Goal: Check status: Check status

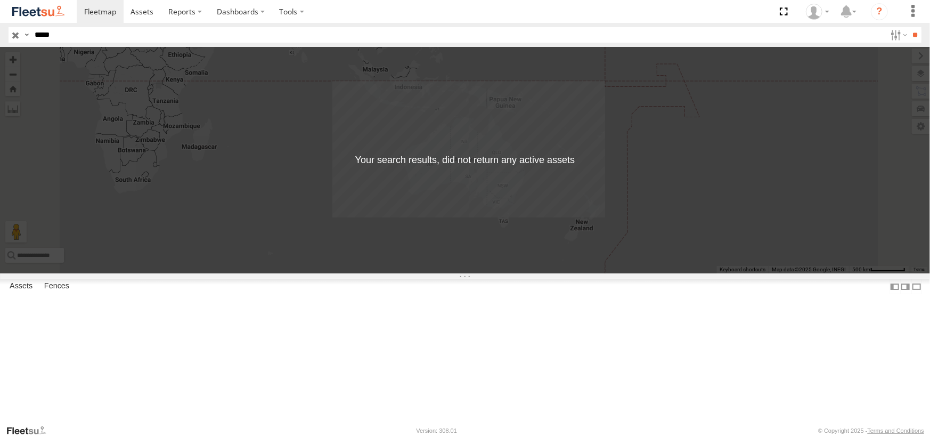
click at [0, 41] on html at bounding box center [465, 218] width 930 height 436
click at [909, 27] on input "**" at bounding box center [915, 34] width 12 height 15
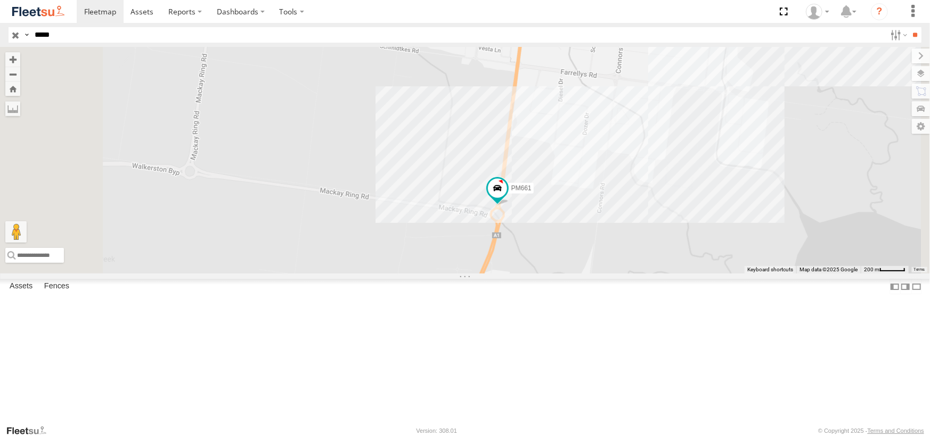
drag, startPoint x: 63, startPoint y: 34, endPoint x: 48, endPoint y: 34, distance: 14.9
click at [48, 34] on input "*****" at bounding box center [458, 34] width 856 height 15
click at [909, 27] on input "**" at bounding box center [915, 34] width 12 height 15
click at [59, 34] on input "*****" at bounding box center [458, 34] width 856 height 15
type input "*****"
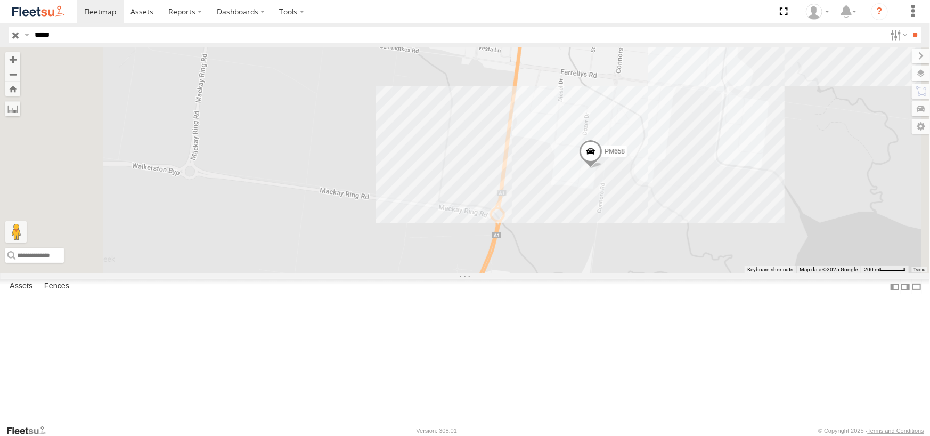
click at [909, 27] on input "**" at bounding box center [915, 34] width 12 height 15
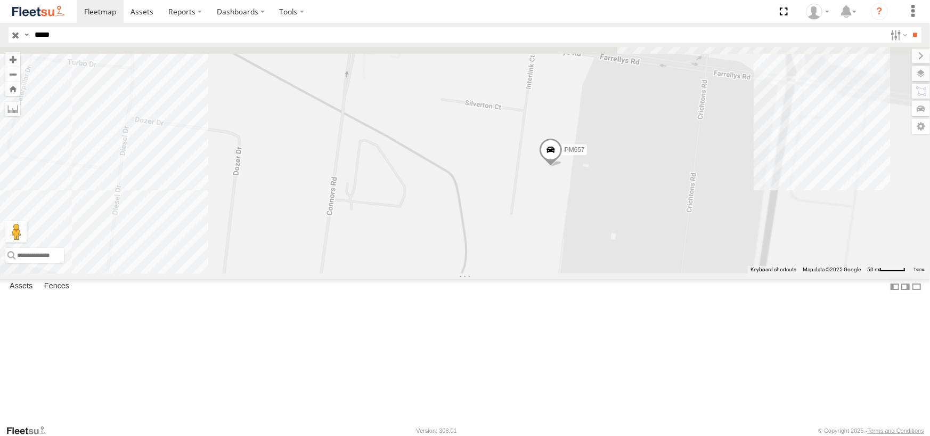
drag, startPoint x: 761, startPoint y: 175, endPoint x: 687, endPoint y: 267, distance: 118.6
click at [687, 267] on div "PM657" at bounding box center [465, 160] width 930 height 226
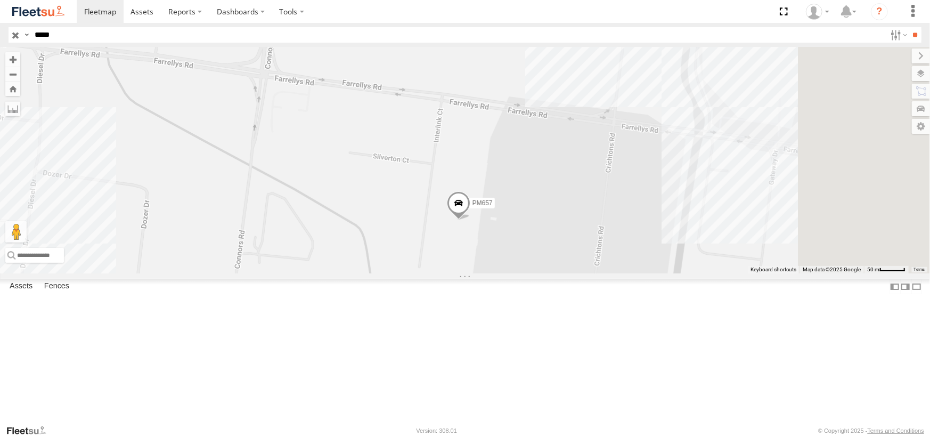
drag, startPoint x: 666, startPoint y: 129, endPoint x: 575, endPoint y: 181, distance: 104.5
click at [575, 181] on div "PM657" at bounding box center [465, 160] width 930 height 226
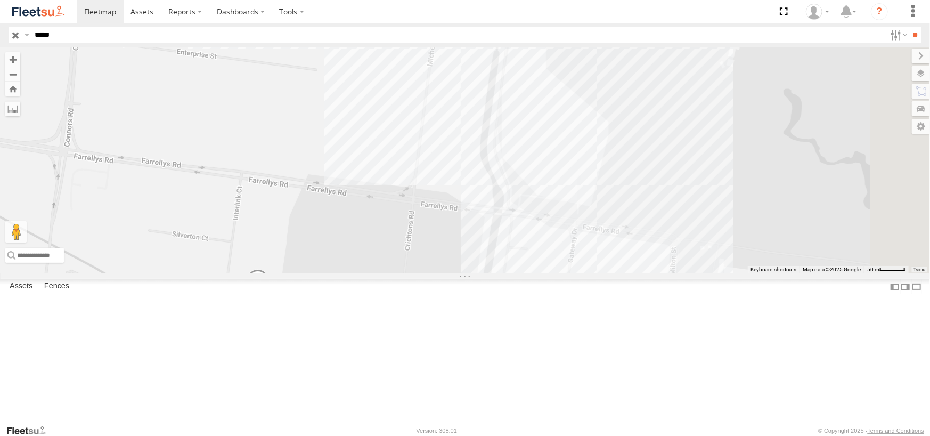
drag, startPoint x: 739, startPoint y: 255, endPoint x: 552, endPoint y: 328, distance: 200.8
click at [552, 273] on div "PM657" at bounding box center [465, 160] width 930 height 226
click at [261, 293] on span at bounding box center [249, 278] width 23 height 29
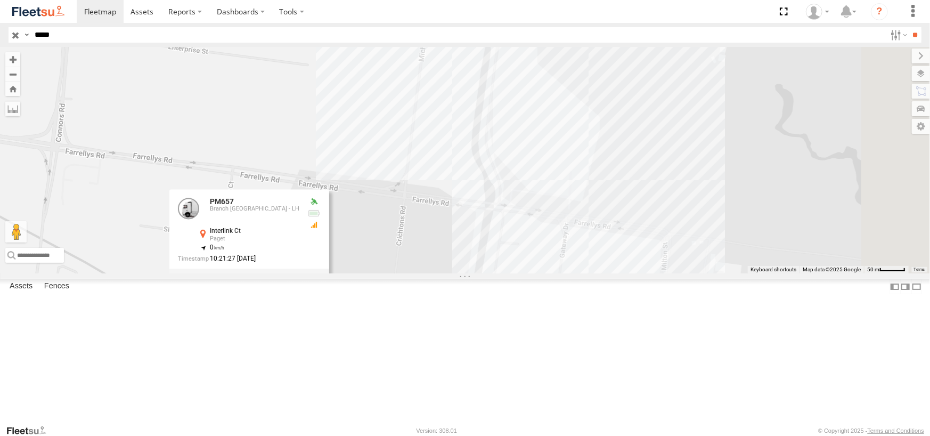
click at [495, 273] on div "PM657 PM657 Branch [GEOGRAPHIC_DATA] - LH Interlink Ct Paget -21.18909 , 149.16…" at bounding box center [465, 160] width 930 height 226
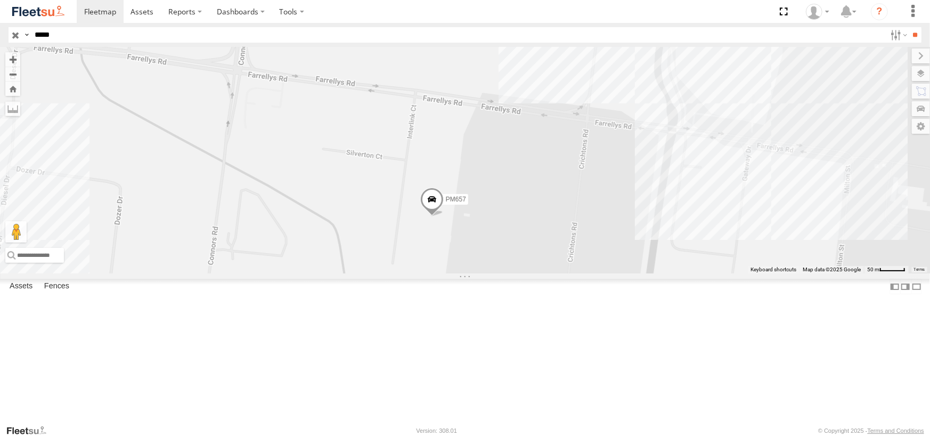
drag, startPoint x: 513, startPoint y: 282, endPoint x: 680, endPoint y: 248, distance: 170.7
click at [680, 248] on div "PM657" at bounding box center [465, 160] width 930 height 226
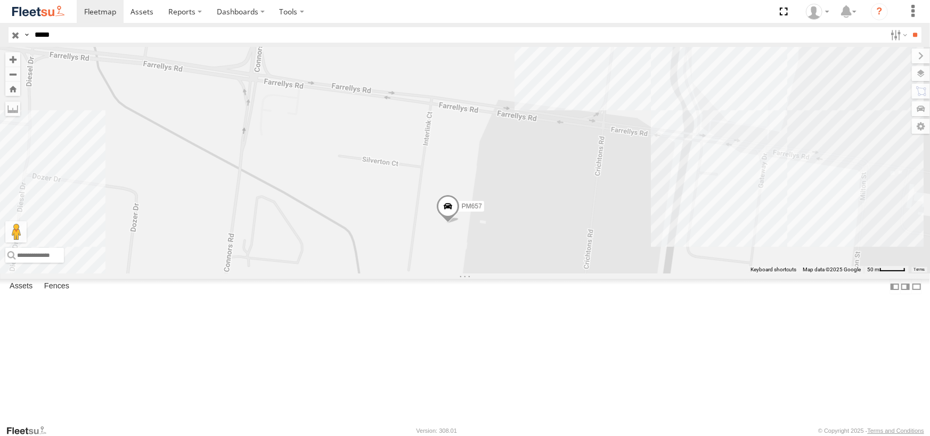
drag, startPoint x: 657, startPoint y: 298, endPoint x: 673, endPoint y: 305, distance: 17.4
click at [673, 273] on div "PM657" at bounding box center [465, 160] width 930 height 226
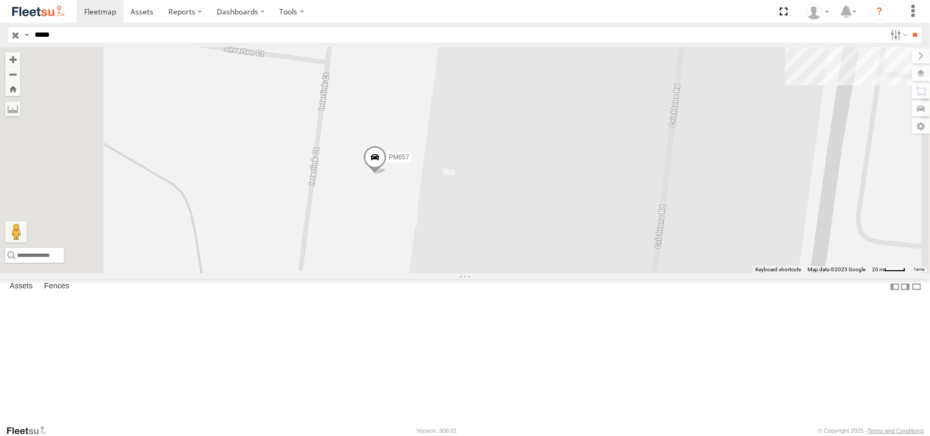
click at [921, 68] on label at bounding box center [921, 73] width 18 height 15
click at [0, 0] on span "Basemaps" at bounding box center [0, 0] width 0 height 0
click at [0, 0] on span "Satellite + Roadmap" at bounding box center [0, 0] width 0 height 0
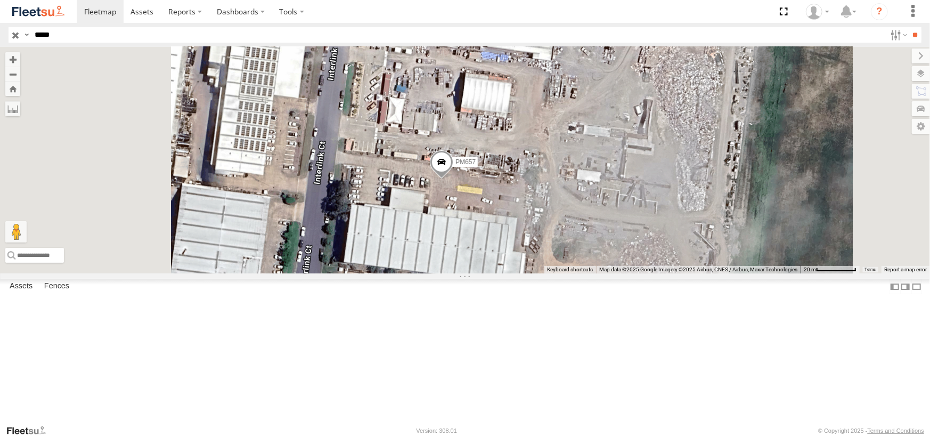
drag, startPoint x: 566, startPoint y: 250, endPoint x: 570, endPoint y: 260, distance: 10.5
click at [570, 260] on div "PM657" at bounding box center [465, 160] width 930 height 226
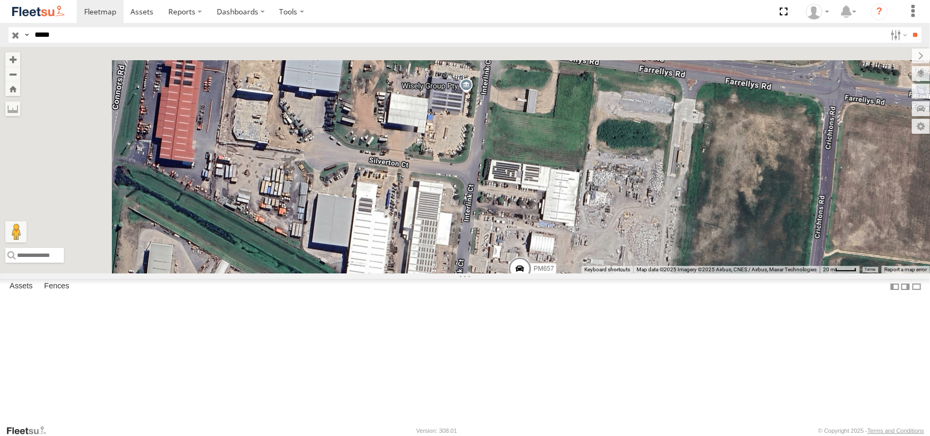
drag, startPoint x: 490, startPoint y: 167, endPoint x: 565, endPoint y: 287, distance: 141.0
click at [565, 273] on div "PM657" at bounding box center [465, 160] width 930 height 226
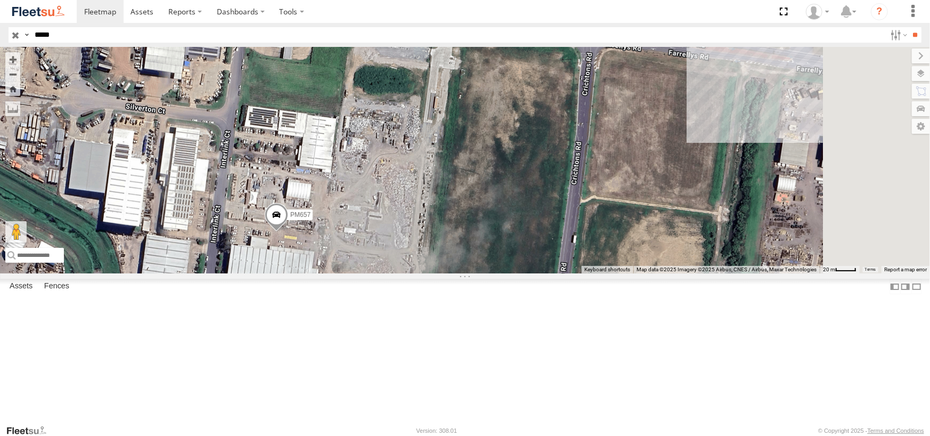
drag, startPoint x: 543, startPoint y: 258, endPoint x: 314, endPoint y: 174, distance: 243.9
click at [314, 174] on div "PM657" at bounding box center [465, 160] width 930 height 226
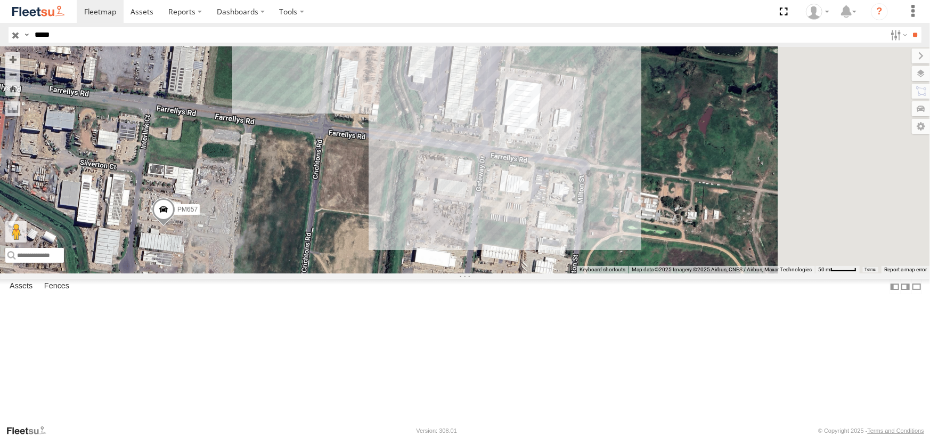
drag, startPoint x: 459, startPoint y: 220, endPoint x: 319, endPoint y: 259, distance: 145.1
click at [319, 259] on div "PM657" at bounding box center [465, 160] width 930 height 226
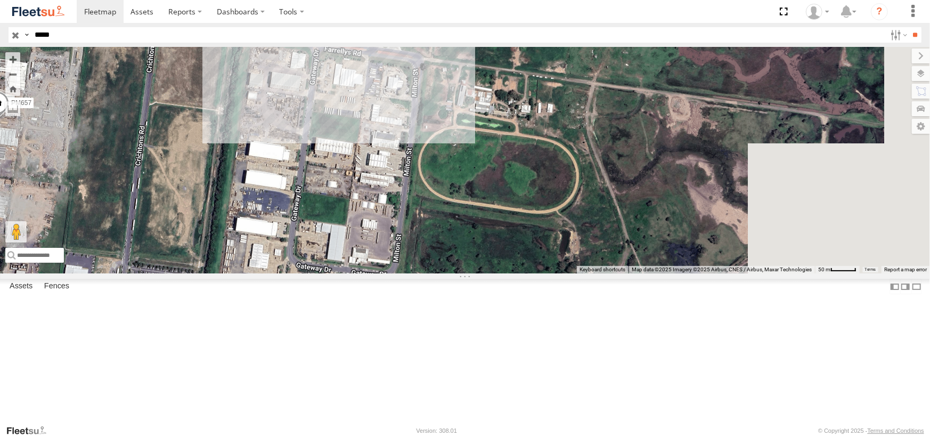
drag, startPoint x: 487, startPoint y: 272, endPoint x: 364, endPoint y: 197, distance: 143.7
click at [364, 197] on div "PM657" at bounding box center [465, 160] width 930 height 226
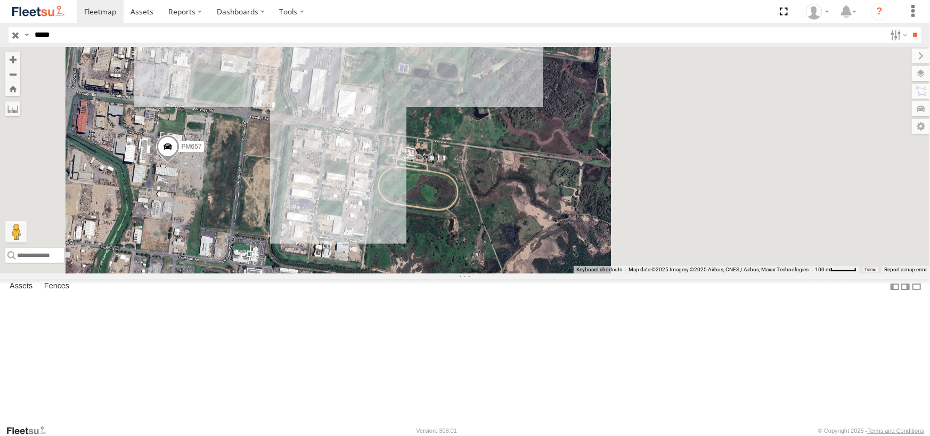
click at [0, 0] on div "PM657" at bounding box center [0, 0] width 0 height 0
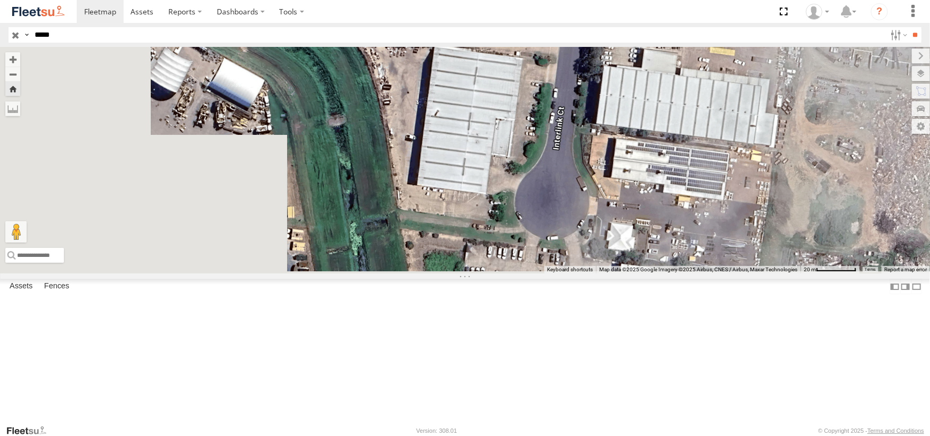
drag, startPoint x: 482, startPoint y: 194, endPoint x: 734, endPoint y: 98, distance: 269.1
click at [733, 99] on div "PM657" at bounding box center [465, 160] width 930 height 226
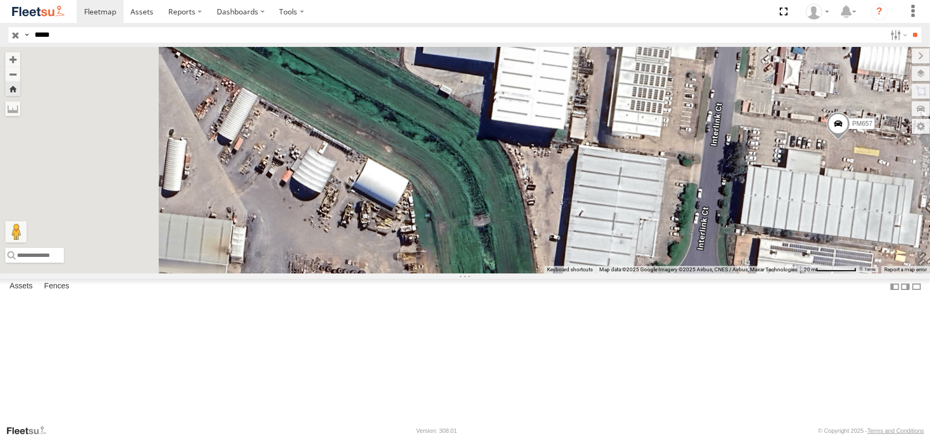
drag, startPoint x: 424, startPoint y: 147, endPoint x: 545, endPoint y: 339, distance: 226.8
click at [545, 273] on div "PM657" at bounding box center [465, 160] width 930 height 226
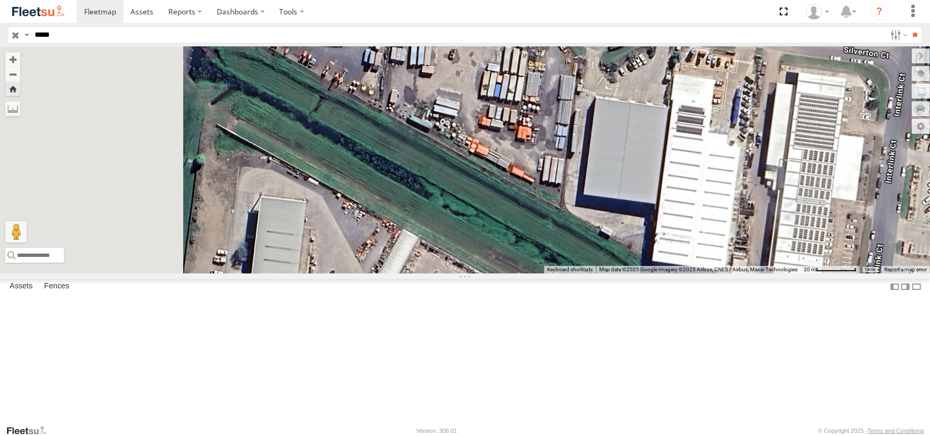
drag, startPoint x: 370, startPoint y: 160, endPoint x: 553, endPoint y: 252, distance: 204.0
click at [553, 252] on div "PM657" at bounding box center [465, 160] width 930 height 226
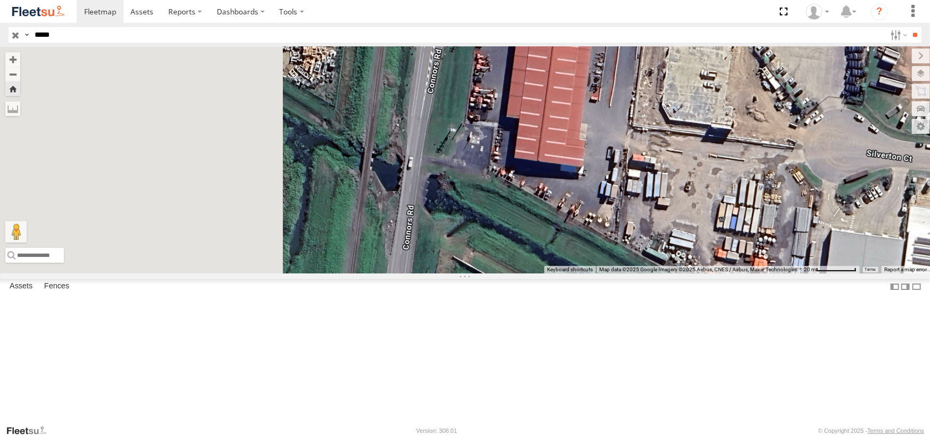
drag, startPoint x: 396, startPoint y: 186, endPoint x: 573, endPoint y: 287, distance: 204.0
click at [573, 273] on div "PM657" at bounding box center [465, 160] width 930 height 226
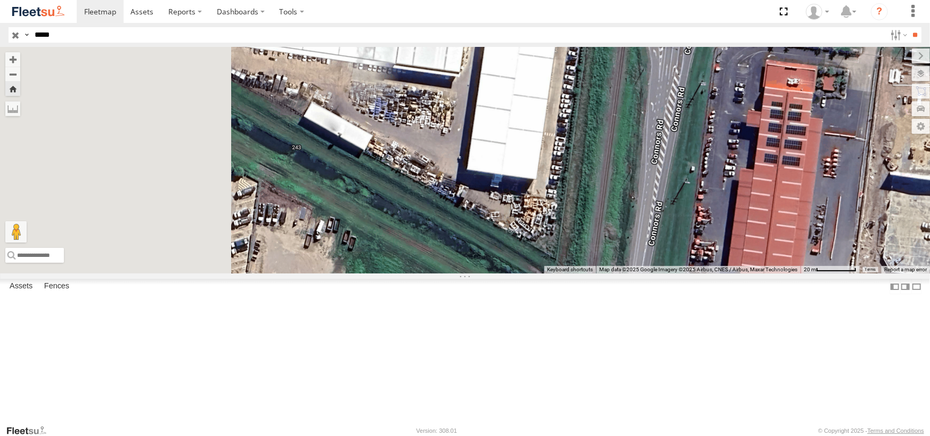
drag, startPoint x: 421, startPoint y: 209, endPoint x: 638, endPoint y: 364, distance: 265.8
click at [638, 273] on div "PM657" at bounding box center [465, 160] width 930 height 226
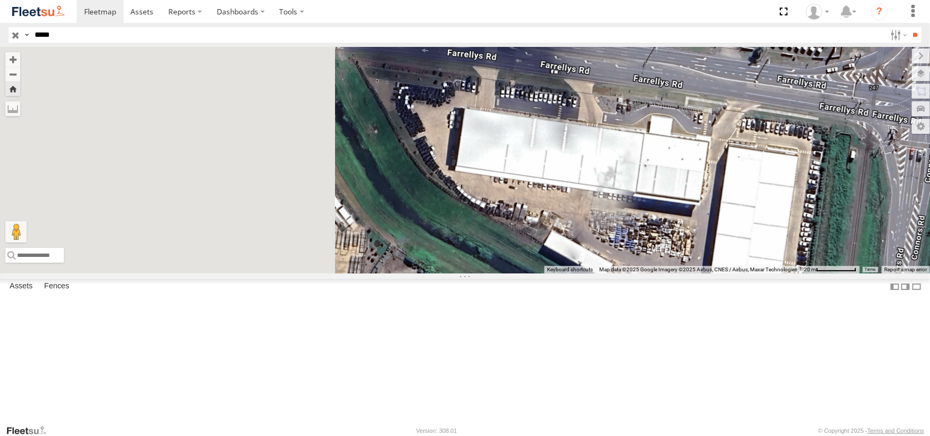
drag, startPoint x: 377, startPoint y: 210, endPoint x: 587, endPoint y: 304, distance: 230.4
click at [588, 273] on div "PM657" at bounding box center [465, 160] width 930 height 226
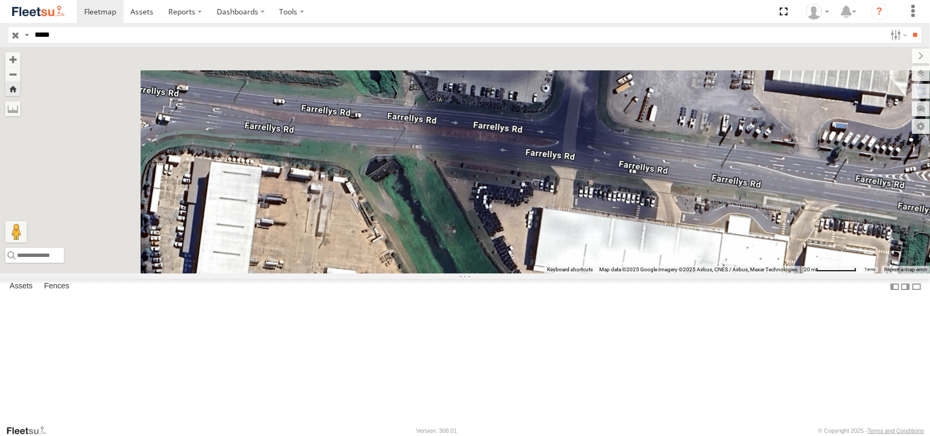
drag, startPoint x: 505, startPoint y: 169, endPoint x: 584, endPoint y: 271, distance: 128.6
click at [584, 271] on div "PM657" at bounding box center [465, 160] width 930 height 226
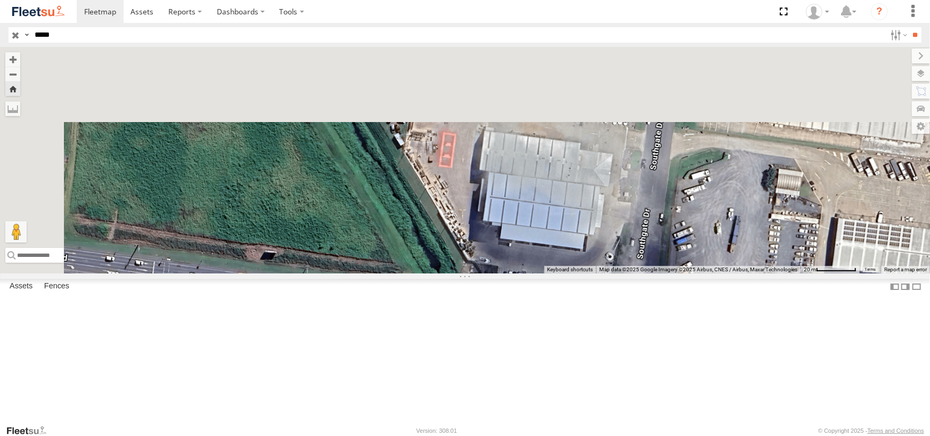
drag, startPoint x: 490, startPoint y: 161, endPoint x: 549, endPoint y: 352, distance: 199.3
click at [549, 273] on div "PM657" at bounding box center [465, 160] width 930 height 226
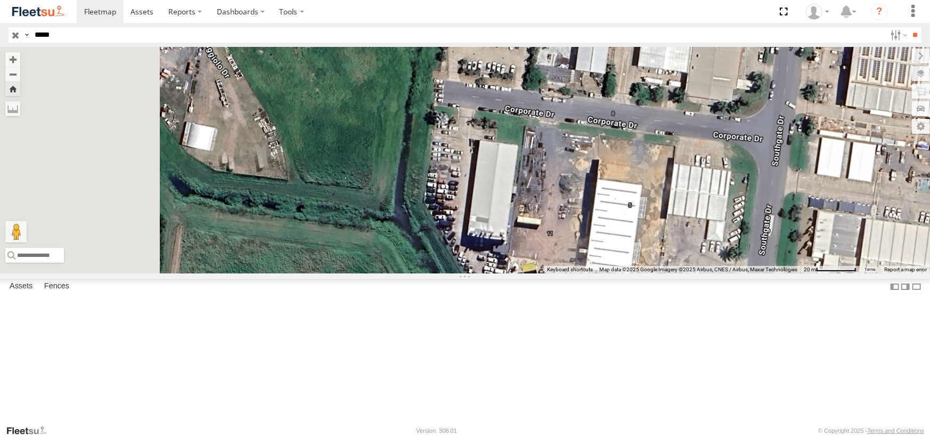
drag, startPoint x: 461, startPoint y: 151, endPoint x: 556, endPoint y: 320, distance: 193.2
click at [556, 273] on div "PM657" at bounding box center [465, 160] width 930 height 226
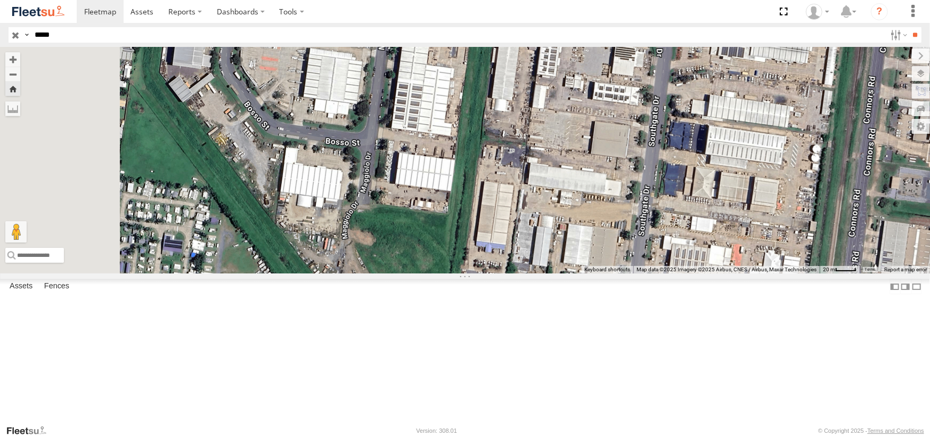
drag, startPoint x: 494, startPoint y: 158, endPoint x: 543, endPoint y: 319, distance: 167.5
click at [543, 273] on div "PM657" at bounding box center [465, 160] width 930 height 226
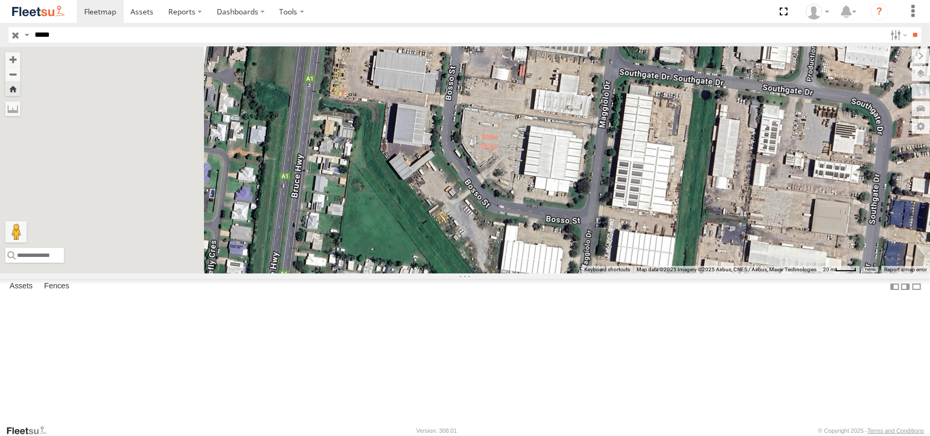
drag, startPoint x: 465, startPoint y: 159, endPoint x: 697, endPoint y: 261, distance: 253.1
click at [697, 259] on div "PM657" at bounding box center [465, 160] width 930 height 226
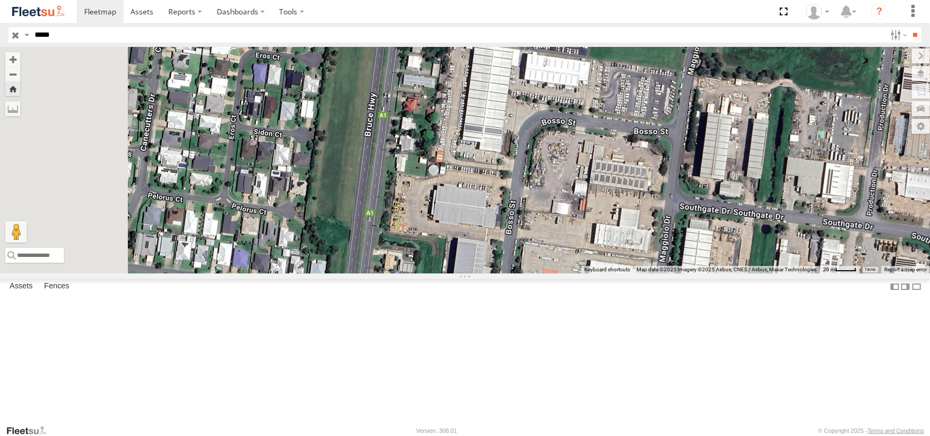
drag, startPoint x: 522, startPoint y: 223, endPoint x: 550, endPoint y: 298, distance: 80.4
click at [550, 273] on div "PM657" at bounding box center [465, 160] width 930 height 226
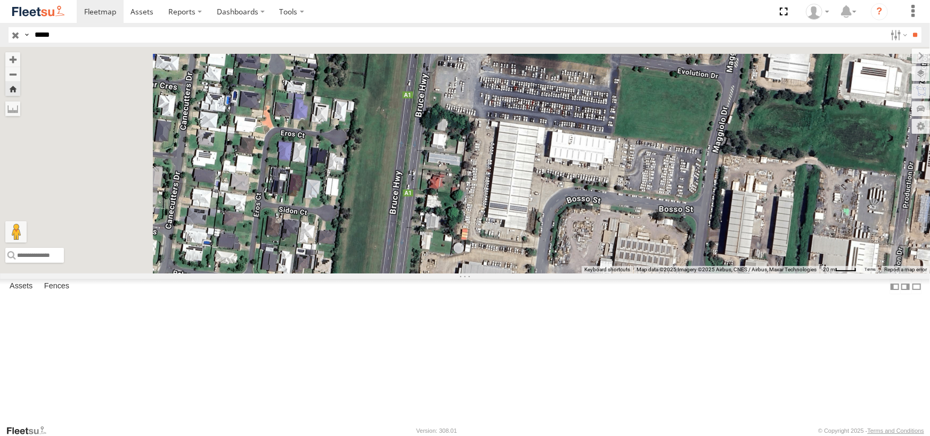
drag, startPoint x: 527, startPoint y: 218, endPoint x: 507, endPoint y: 316, distance: 99.7
click at [507, 273] on div "PM657" at bounding box center [465, 160] width 930 height 226
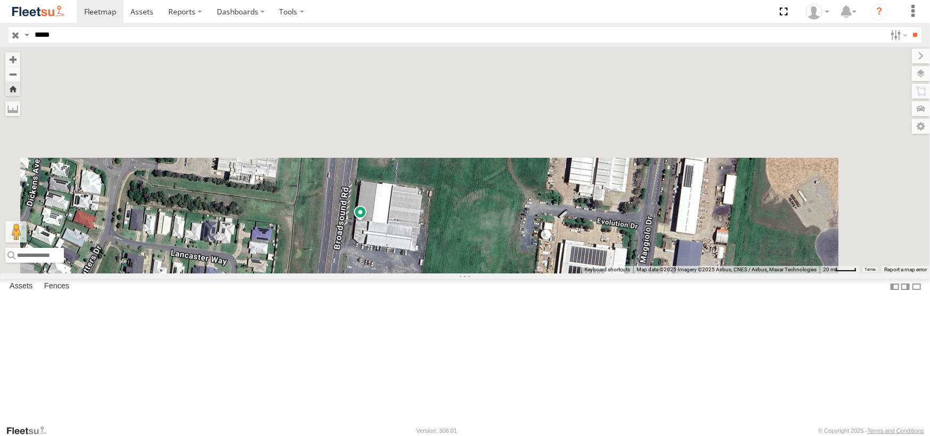
drag, startPoint x: 577, startPoint y: 207, endPoint x: 500, endPoint y: 416, distance: 223.0
click at [500, 273] on div "PM657" at bounding box center [465, 160] width 930 height 226
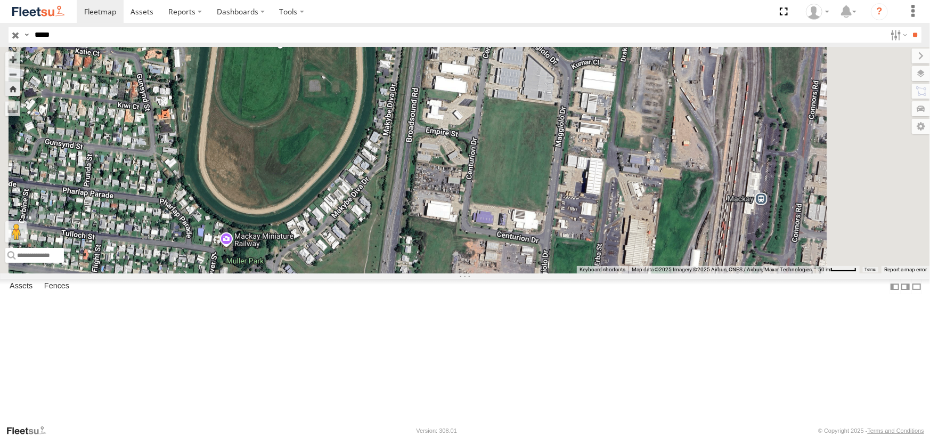
drag, startPoint x: 597, startPoint y: 266, endPoint x: 558, endPoint y: 442, distance: 180.1
click at [558, 435] on html at bounding box center [465, 218] width 930 height 436
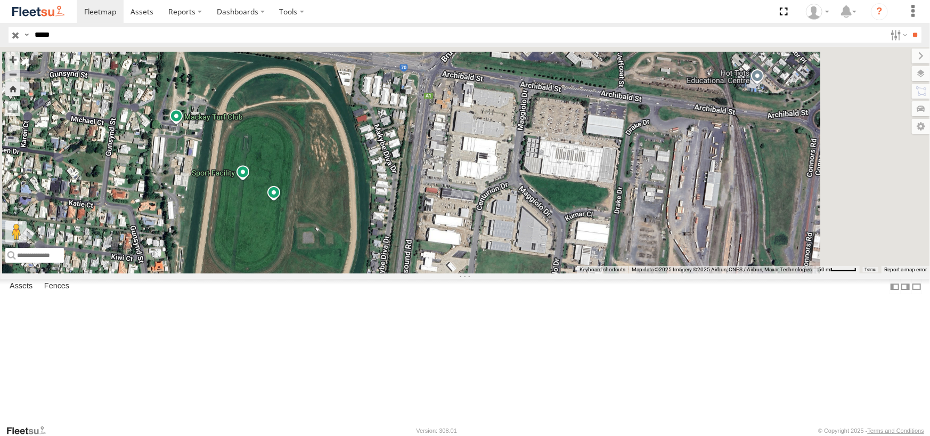
drag, startPoint x: 484, startPoint y: 281, endPoint x: 479, endPoint y: 433, distance: 151.9
click at [479, 433] on body at bounding box center [465, 218] width 930 height 436
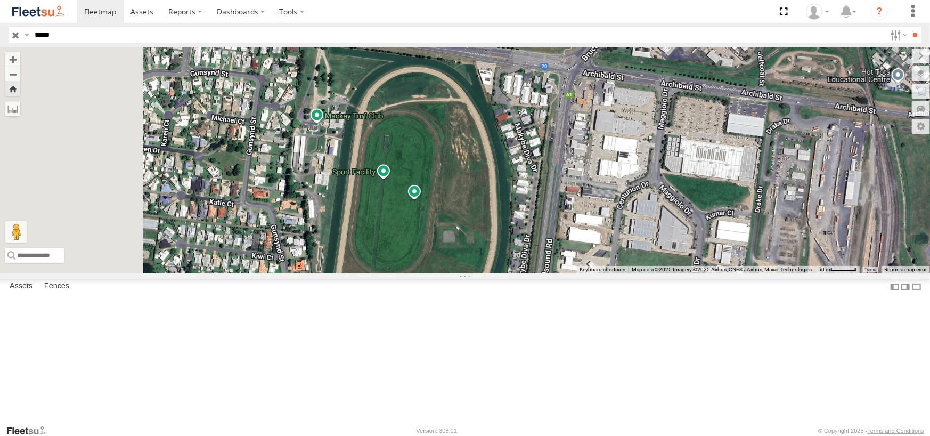
drag, startPoint x: 497, startPoint y: 181, endPoint x: 663, endPoint y: 156, distance: 168.1
click at [662, 157] on div "PM657" at bounding box center [465, 160] width 930 height 226
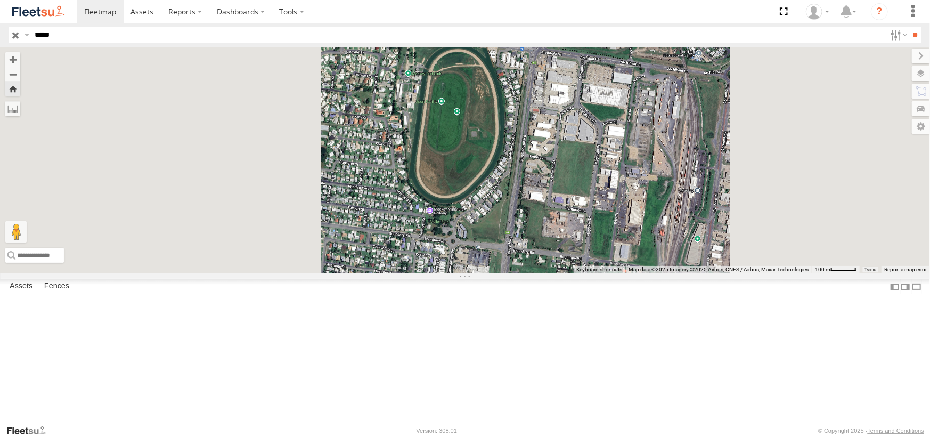
drag, startPoint x: 608, startPoint y: 272, endPoint x: 499, endPoint y: 209, distance: 125.3
click at [506, 216] on div "PM657" at bounding box center [465, 160] width 930 height 226
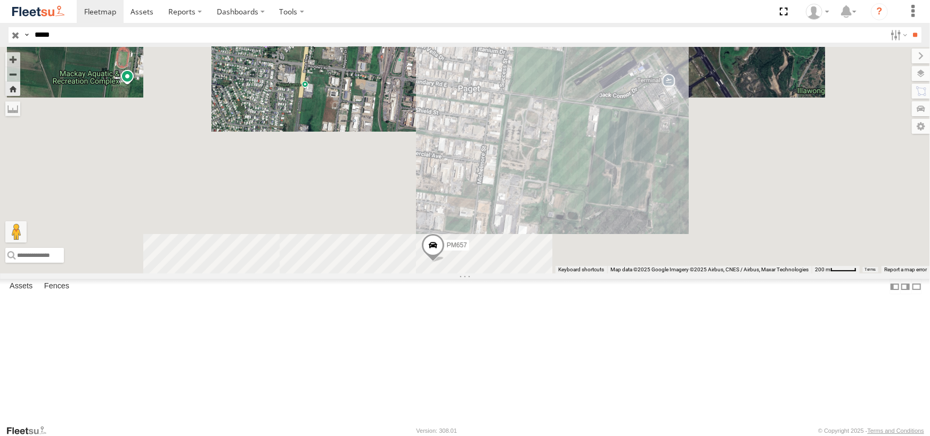
drag, startPoint x: 483, startPoint y: 286, endPoint x: 451, endPoint y: 211, distance: 81.4
click at [452, 211] on div "PM657" at bounding box center [465, 160] width 930 height 226
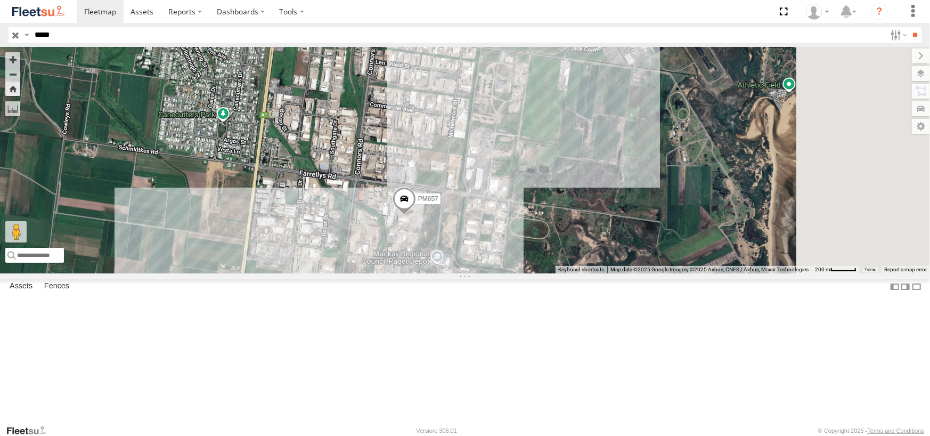
drag, startPoint x: 530, startPoint y: 269, endPoint x: 510, endPoint y: 241, distance: 34.0
click at [510, 241] on div "PM657" at bounding box center [465, 160] width 930 height 226
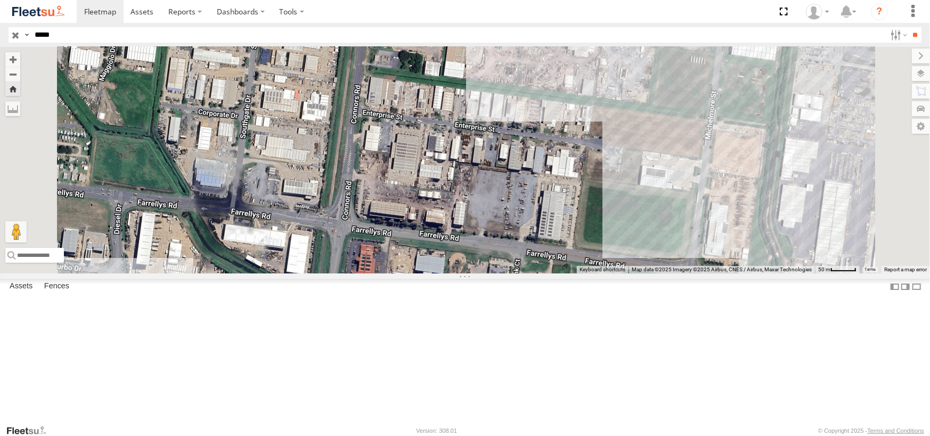
drag, startPoint x: 568, startPoint y: 271, endPoint x: 516, endPoint y: 302, distance: 60.7
click at [516, 273] on div "PM657" at bounding box center [465, 160] width 930 height 226
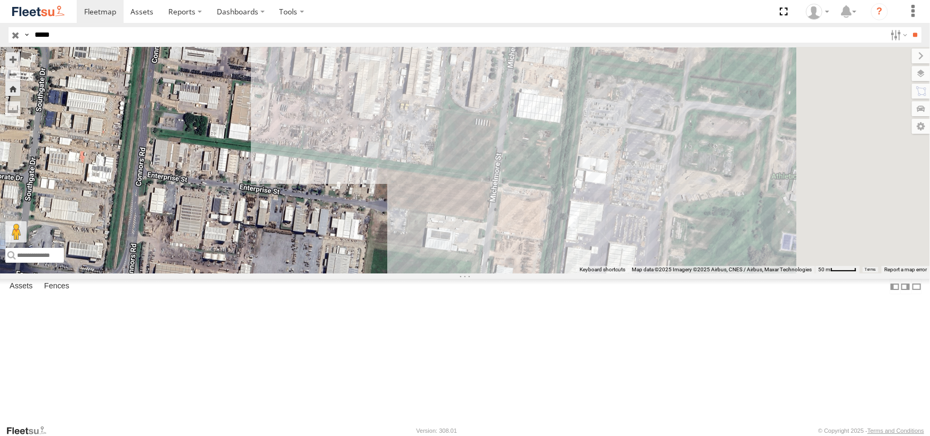
drag, startPoint x: 673, startPoint y: 165, endPoint x: 434, endPoint y: 226, distance: 247.1
click at [434, 226] on div "PM657" at bounding box center [465, 160] width 930 height 226
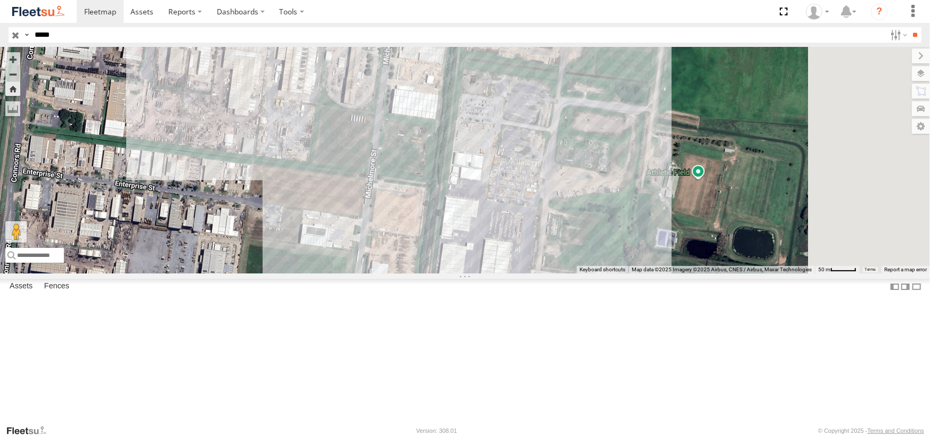
drag, startPoint x: 584, startPoint y: 234, endPoint x: 484, endPoint y: 266, distance: 105.3
click at [484, 266] on div "PM657" at bounding box center [465, 160] width 930 height 226
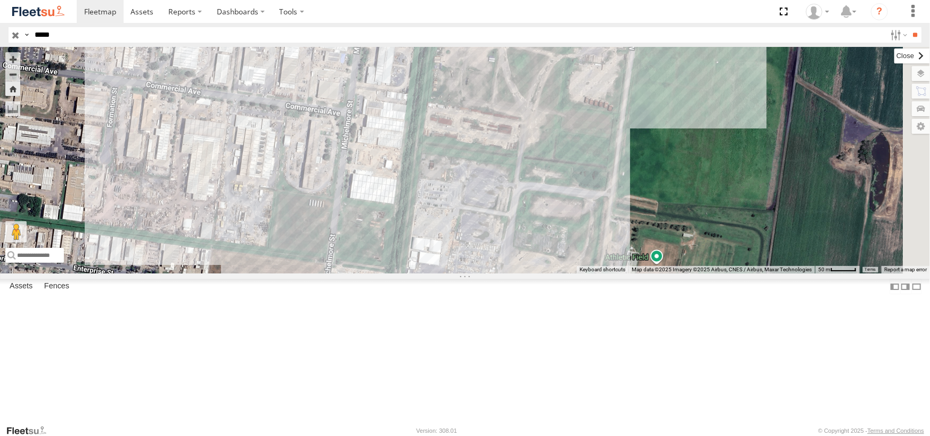
click at [895, 56] on label at bounding box center [913, 55] width 36 height 15
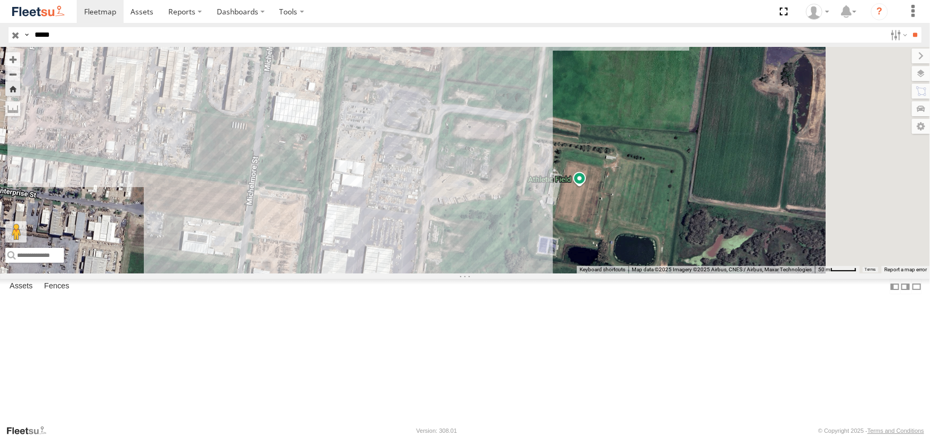
drag, startPoint x: 482, startPoint y: 250, endPoint x: 380, endPoint y: 143, distance: 147.4
click at [383, 145] on div "PM657" at bounding box center [465, 160] width 930 height 226
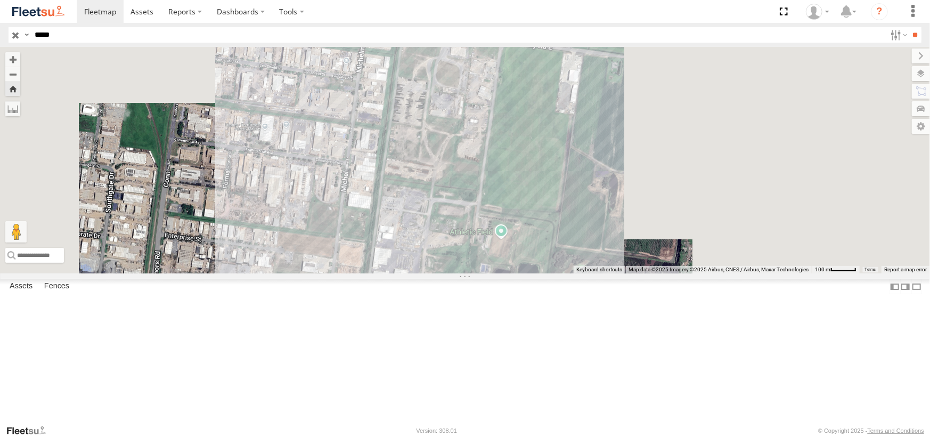
drag, startPoint x: 711, startPoint y: 140, endPoint x: 703, endPoint y: 221, distance: 80.8
click at [703, 221] on div "PM657" at bounding box center [465, 160] width 930 height 226
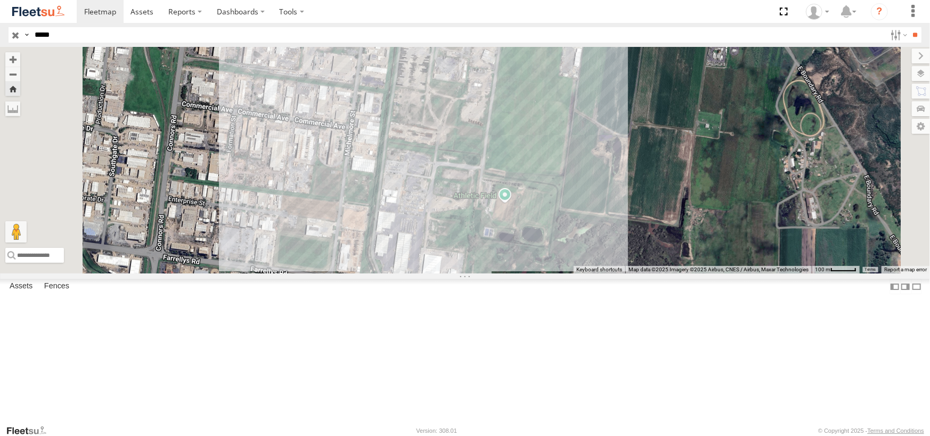
drag, startPoint x: 713, startPoint y: 170, endPoint x: 717, endPoint y: 132, distance: 38.5
click at [717, 132] on div "PM657" at bounding box center [465, 160] width 930 height 226
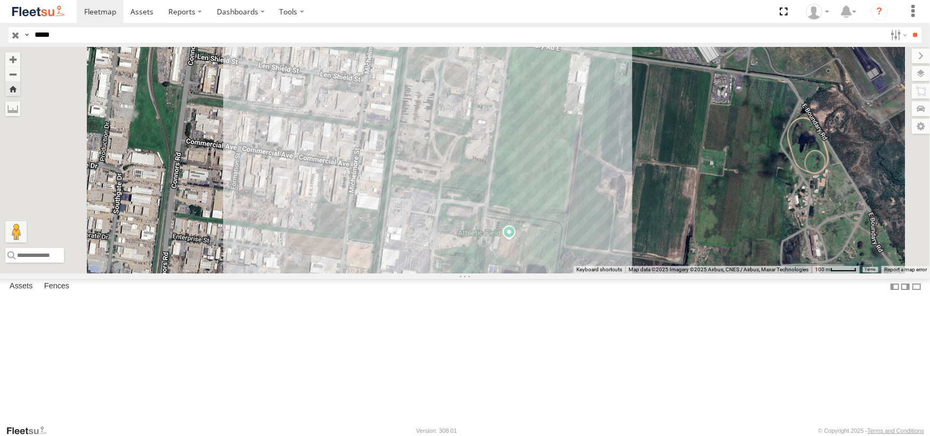
drag, startPoint x: 670, startPoint y: 142, endPoint x: 685, endPoint y: 211, distance: 70.4
click at [685, 211] on div "PM657" at bounding box center [465, 160] width 930 height 226
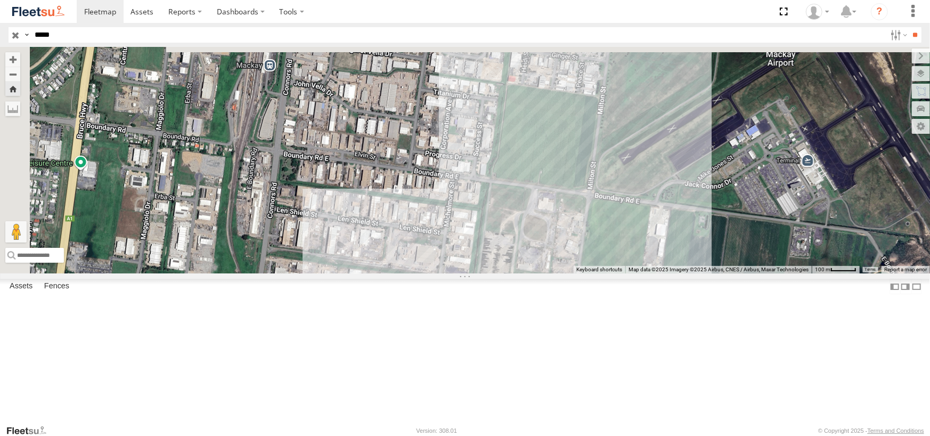
drag, startPoint x: 582, startPoint y: 113, endPoint x: 650, endPoint y: 235, distance: 140.0
click at [650, 235] on div "PM657" at bounding box center [465, 160] width 930 height 226
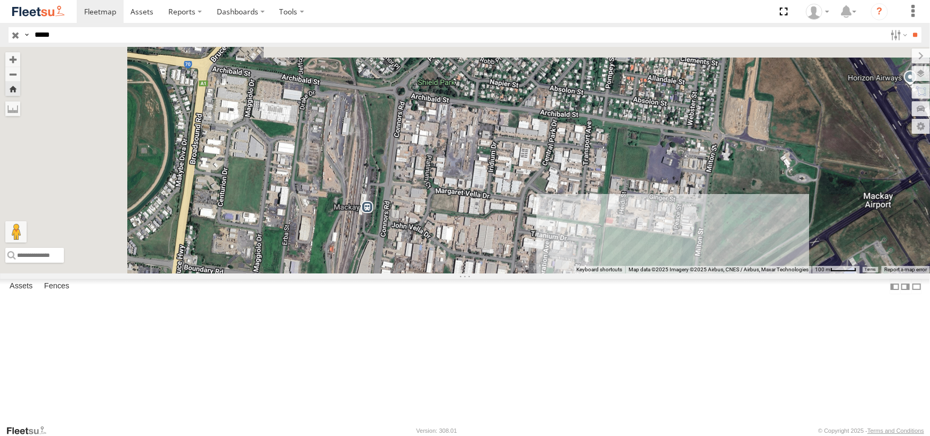
drag, startPoint x: 489, startPoint y: 169, endPoint x: 590, endPoint y: 307, distance: 171.5
click at [590, 273] on div "PM657" at bounding box center [465, 160] width 930 height 226
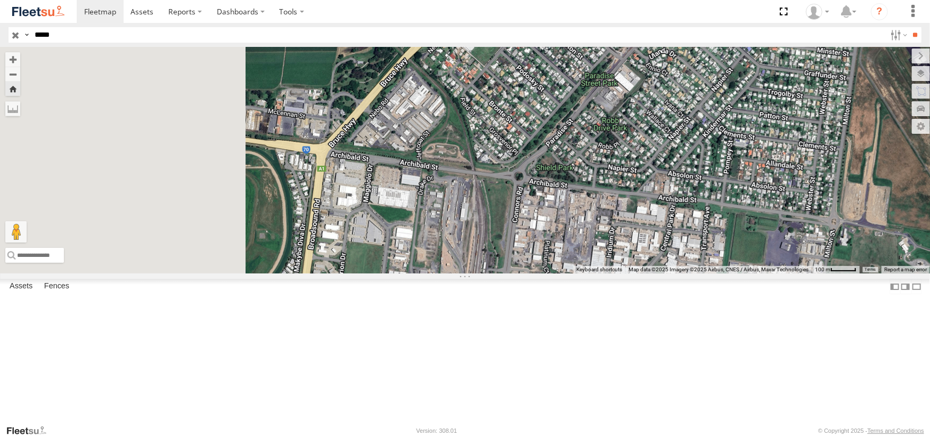
drag, startPoint x: 352, startPoint y: 166, endPoint x: 478, endPoint y: 262, distance: 158.9
click at [484, 255] on div "PM657" at bounding box center [465, 160] width 930 height 226
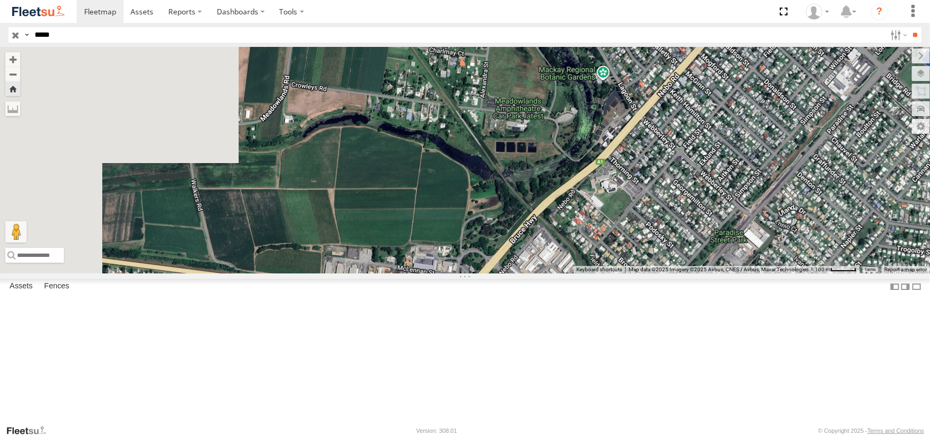
drag, startPoint x: 432, startPoint y: 210, endPoint x: 544, endPoint y: 358, distance: 185.9
click at [545, 273] on div "PM657" at bounding box center [465, 160] width 930 height 226
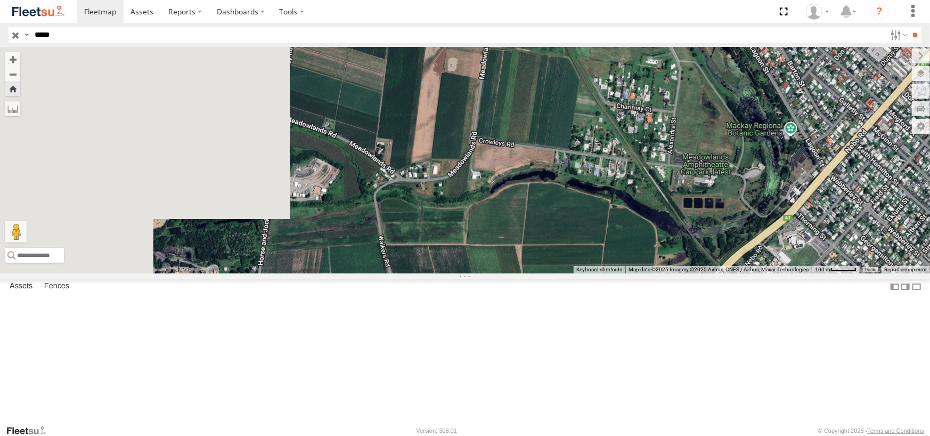
drag, startPoint x: 400, startPoint y: 206, endPoint x: 583, endPoint y: 255, distance: 189.7
click at [583, 255] on div "PM657" at bounding box center [465, 160] width 930 height 226
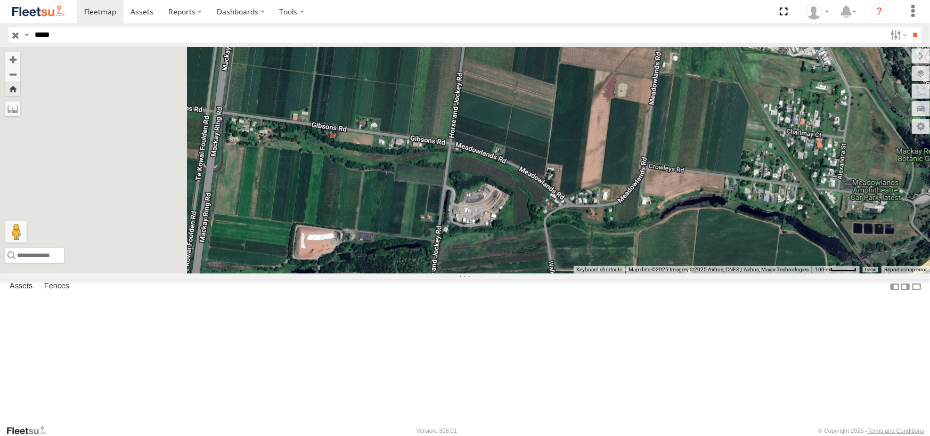
drag, startPoint x: 420, startPoint y: 276, endPoint x: 583, endPoint y: 304, distance: 166.0
click at [583, 273] on div "PM657" at bounding box center [465, 160] width 930 height 226
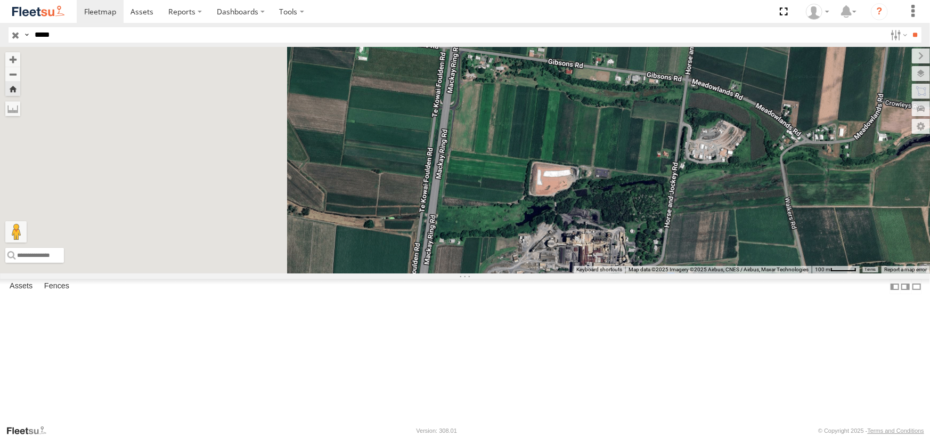
drag, startPoint x: 388, startPoint y: 266, endPoint x: 628, endPoint y: 200, distance: 249.2
click at [628, 200] on div "PM657" at bounding box center [465, 160] width 930 height 226
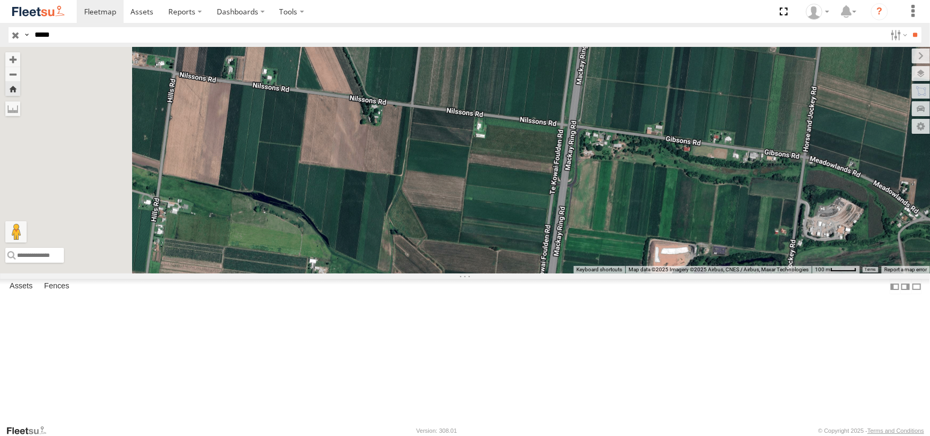
drag, startPoint x: 469, startPoint y: 178, endPoint x: 600, endPoint y: 257, distance: 153.0
click at [600, 257] on div "PM657" at bounding box center [465, 160] width 930 height 226
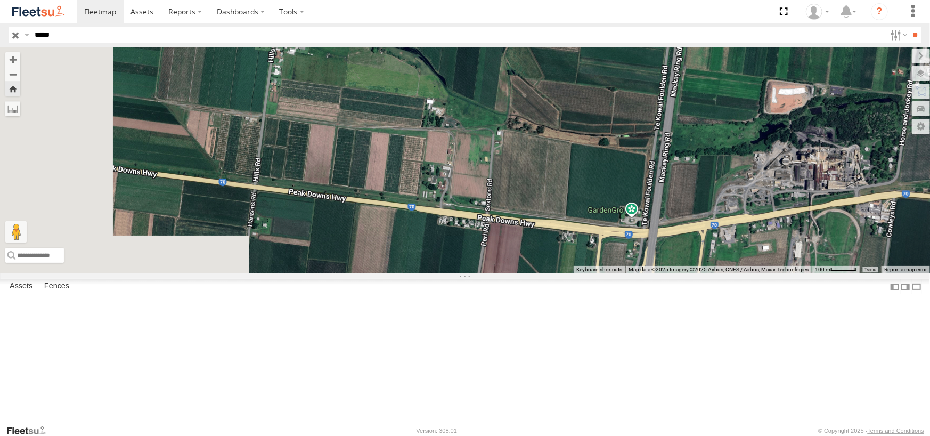
drag, startPoint x: 628, startPoint y: 238, endPoint x: 675, endPoint y: 156, distance: 94.0
click at [748, 100] on div "PM657" at bounding box center [465, 160] width 930 height 226
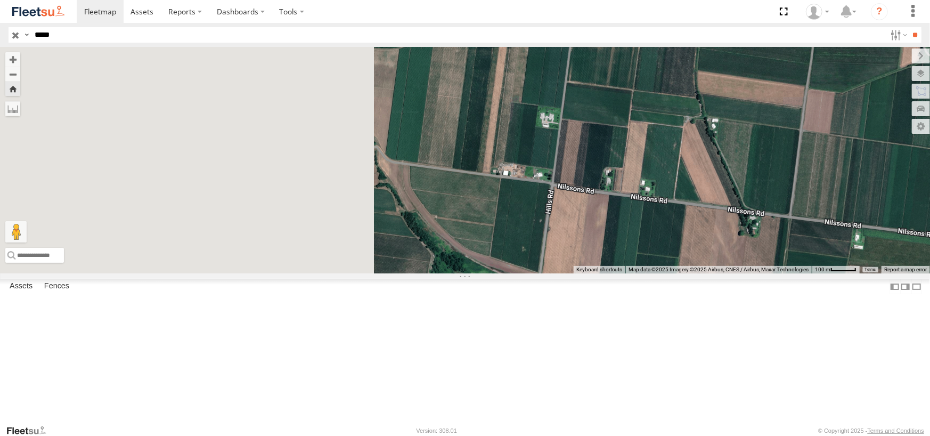
drag, startPoint x: 451, startPoint y: 136, endPoint x: 668, endPoint y: 362, distance: 312.8
click at [673, 273] on div "PM657" at bounding box center [465, 160] width 930 height 226
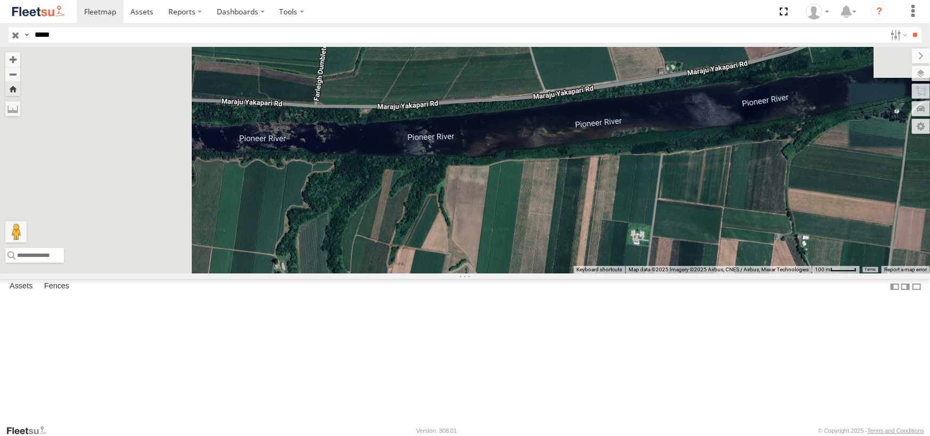
drag, startPoint x: 437, startPoint y: 100, endPoint x: 503, endPoint y: 196, distance: 117.2
click at [503, 196] on div "PM657" at bounding box center [465, 160] width 930 height 226
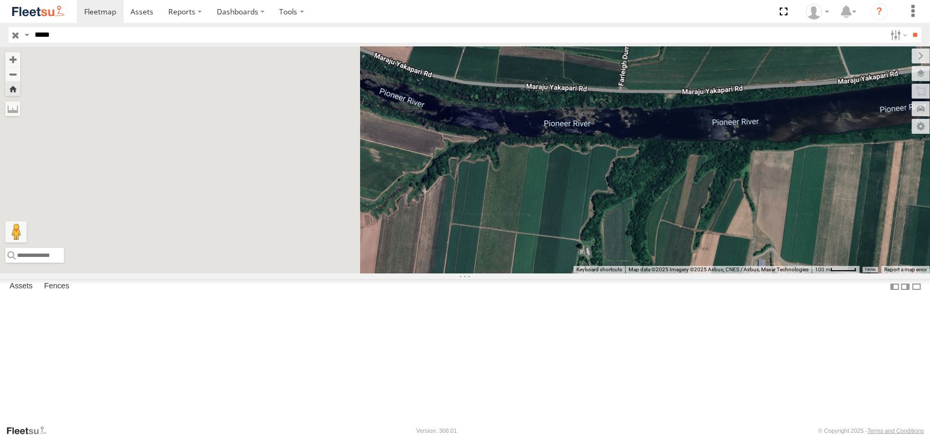
drag, startPoint x: 455, startPoint y: 282, endPoint x: 760, endPoint y: 264, distance: 305.3
click at [760, 264] on div "PM657" at bounding box center [465, 160] width 930 height 226
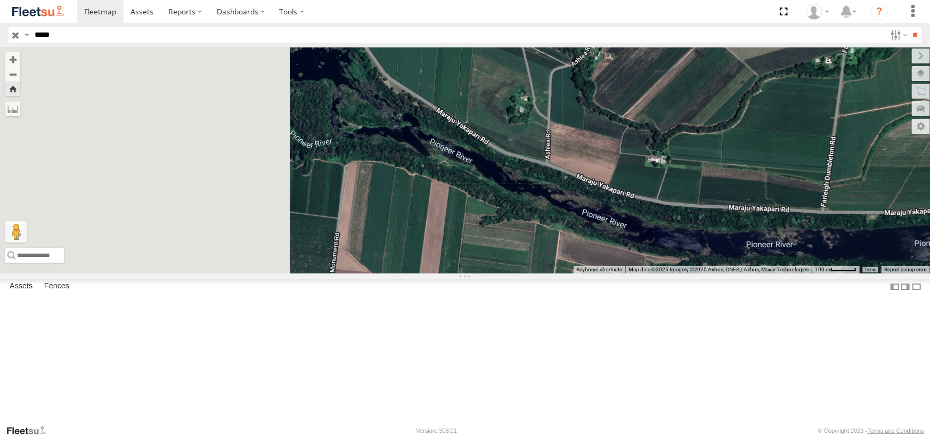
drag, startPoint x: 508, startPoint y: 191, endPoint x: 702, endPoint y: 297, distance: 221.3
click at [705, 273] on div "PM657" at bounding box center [465, 160] width 930 height 226
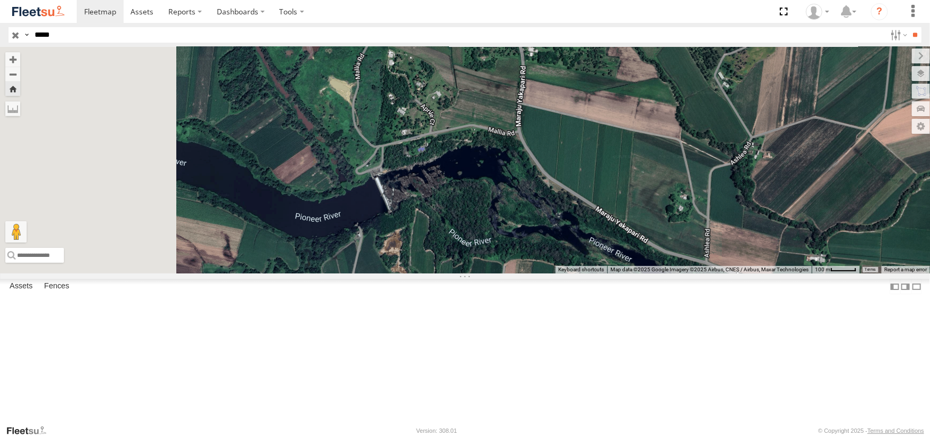
drag, startPoint x: 474, startPoint y: 182, endPoint x: 665, endPoint y: 263, distance: 208.0
click at [665, 263] on div "PM657" at bounding box center [465, 160] width 930 height 226
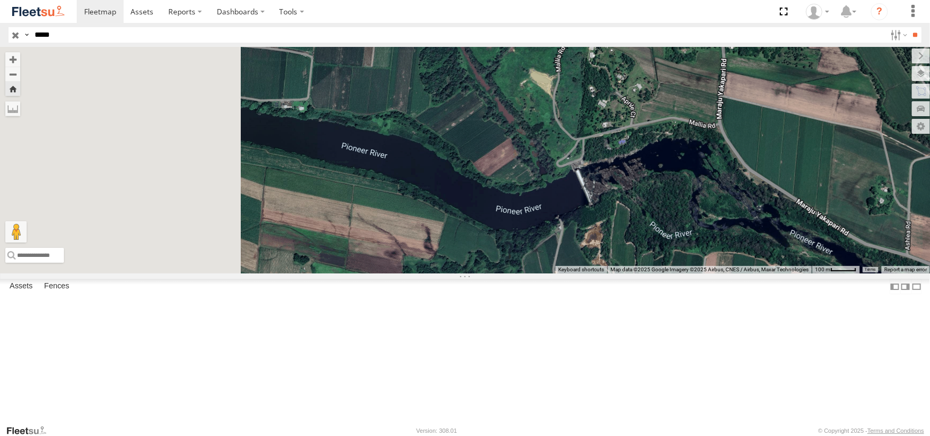
drag, startPoint x: 622, startPoint y: 271, endPoint x: 685, endPoint y: 288, distance: 64.5
click at [685, 273] on div "PM657" at bounding box center [465, 160] width 930 height 226
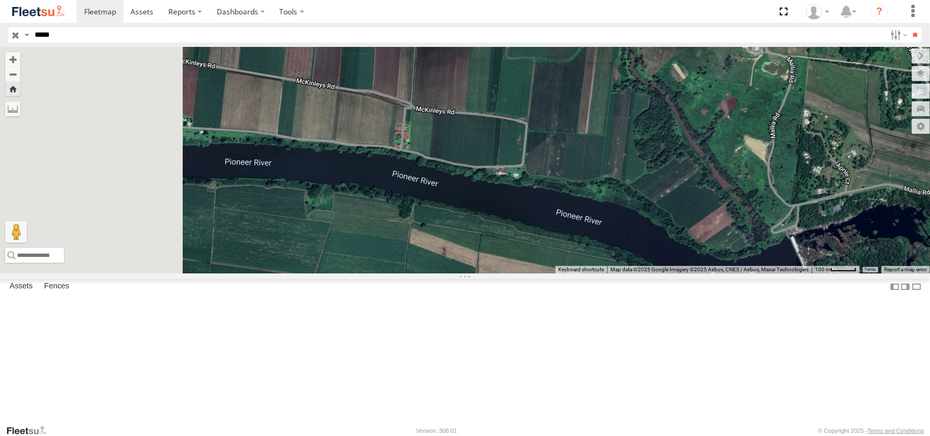
drag, startPoint x: 465, startPoint y: 232, endPoint x: 607, endPoint y: 278, distance: 149.1
click at [607, 273] on div "PM657" at bounding box center [465, 160] width 930 height 226
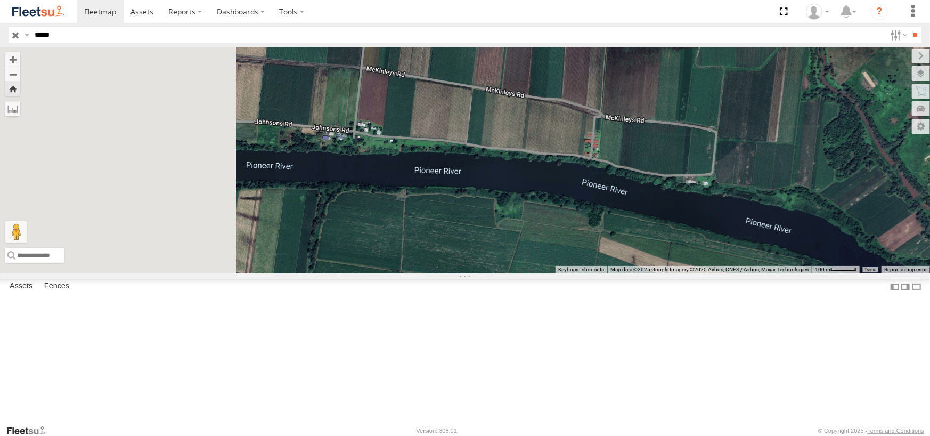
drag, startPoint x: 396, startPoint y: 246, endPoint x: 522, endPoint y: 252, distance: 125.4
click at [558, 250] on div "PM657" at bounding box center [465, 160] width 930 height 226
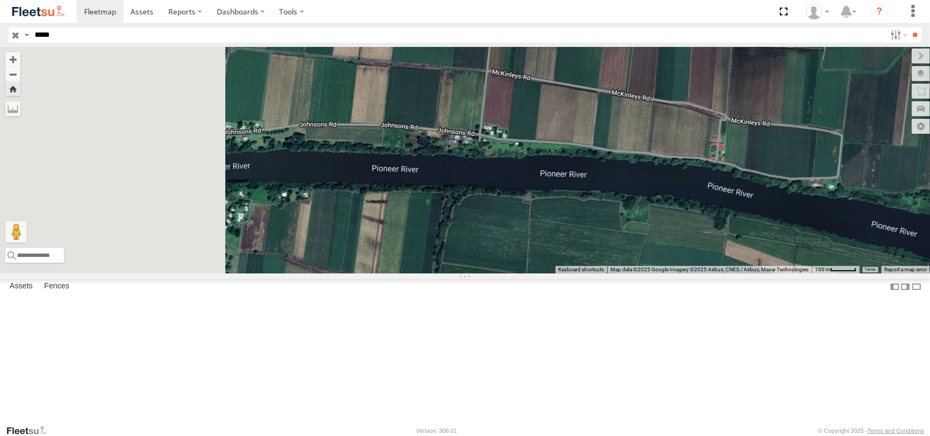
drag, startPoint x: 400, startPoint y: 240, endPoint x: 515, endPoint y: 243, distance: 115.1
click at [515, 243] on div "PM657" at bounding box center [465, 160] width 930 height 226
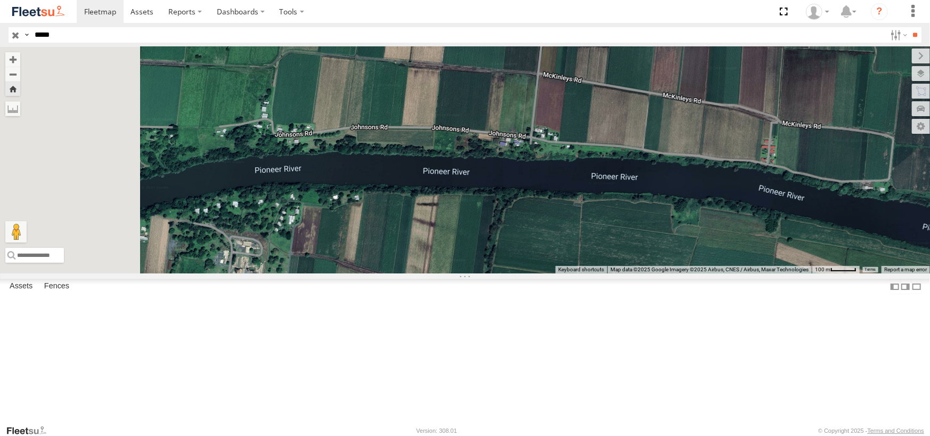
drag, startPoint x: 479, startPoint y: 235, endPoint x: 475, endPoint y: 242, distance: 7.4
click at [496, 233] on div "PM657" at bounding box center [465, 160] width 930 height 226
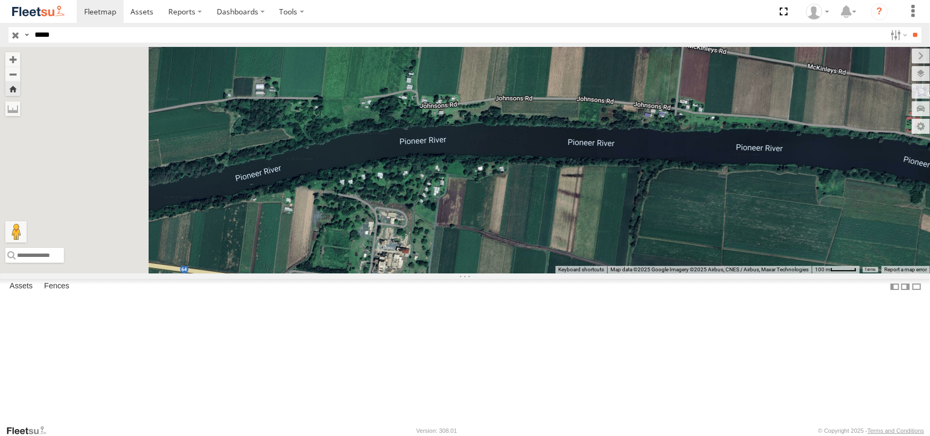
drag, startPoint x: 352, startPoint y: 239, endPoint x: 422, endPoint y: 223, distance: 72.1
click at [422, 223] on div "PM657" at bounding box center [465, 160] width 930 height 226
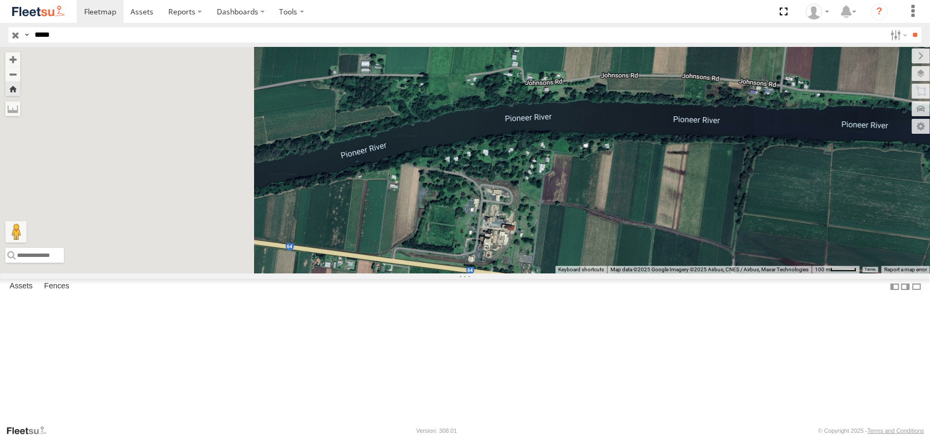
drag, startPoint x: 294, startPoint y: 249, endPoint x: 423, endPoint y: 233, distance: 129.9
click at [435, 228] on div "PM657" at bounding box center [465, 160] width 930 height 226
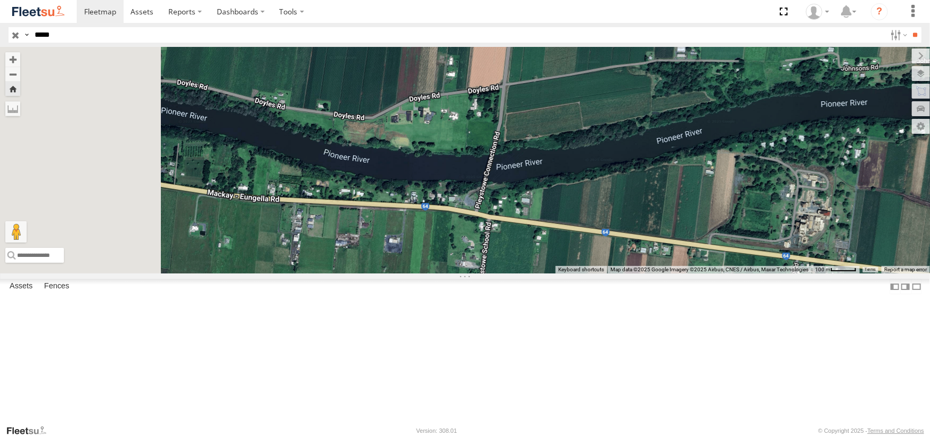
drag, startPoint x: 380, startPoint y: 245, endPoint x: 460, endPoint y: 251, distance: 80.7
click at [460, 251] on div "PM657" at bounding box center [465, 160] width 930 height 226
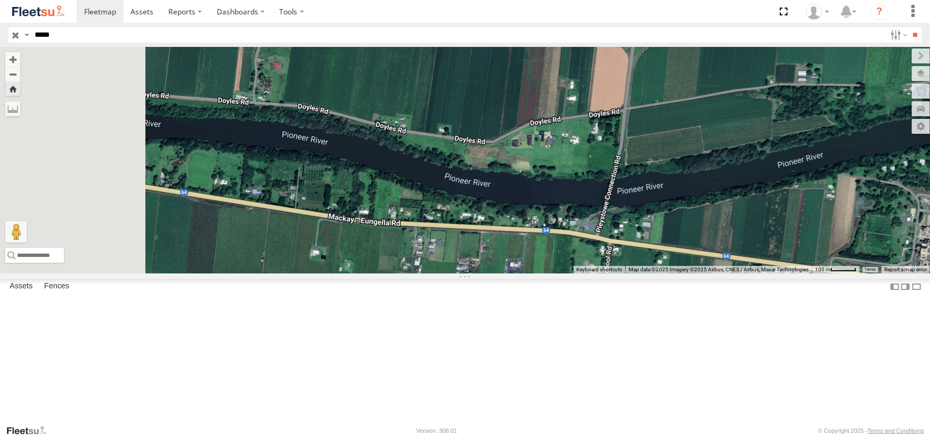
drag, startPoint x: 323, startPoint y: 222, endPoint x: 443, endPoint y: 246, distance: 122.3
click at [443, 246] on div "PM657" at bounding box center [465, 160] width 930 height 226
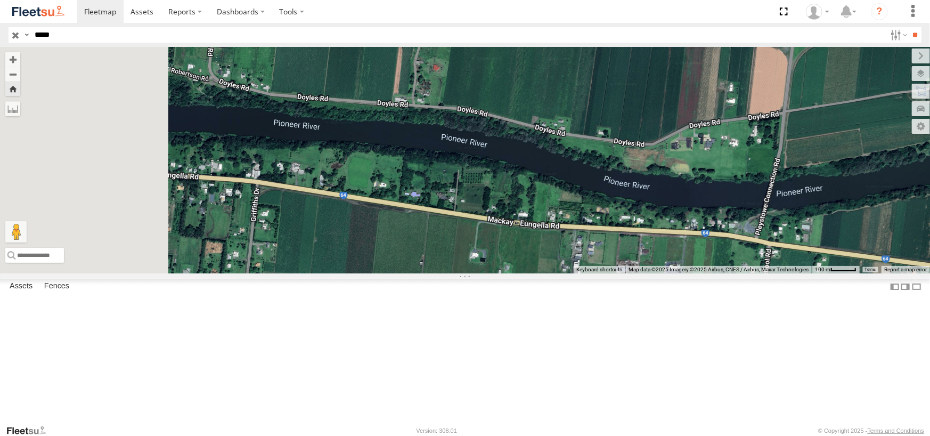
drag, startPoint x: 318, startPoint y: 210, endPoint x: 481, endPoint y: 213, distance: 163.6
click at [481, 213] on div "PM657" at bounding box center [465, 160] width 930 height 226
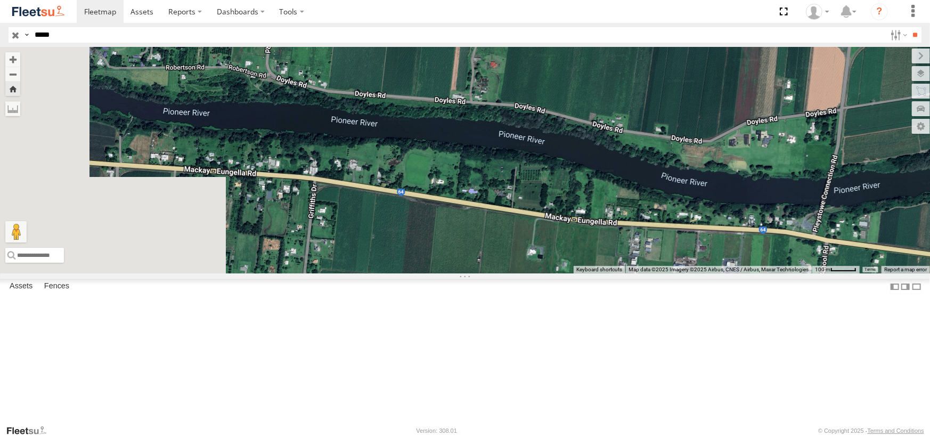
drag
click at [495, 195] on div "PM657" at bounding box center [465, 160] width 930 height 226
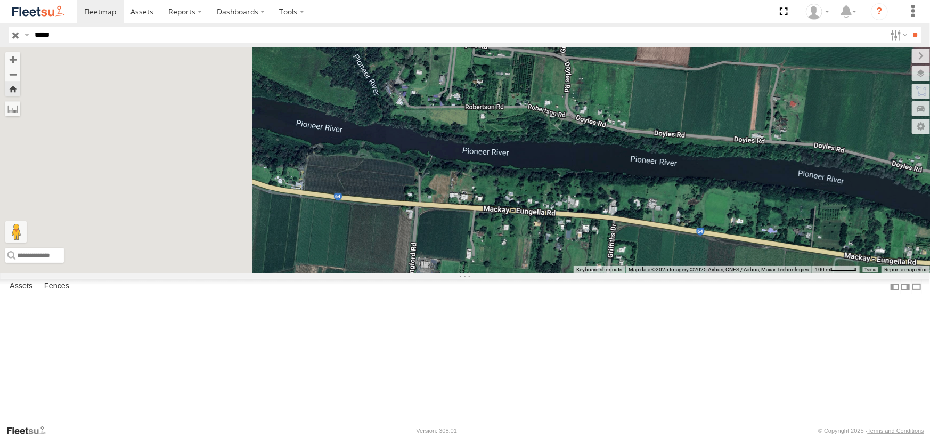
click at [555, 234] on div "PM657" at bounding box center [465, 160] width 930 height 226
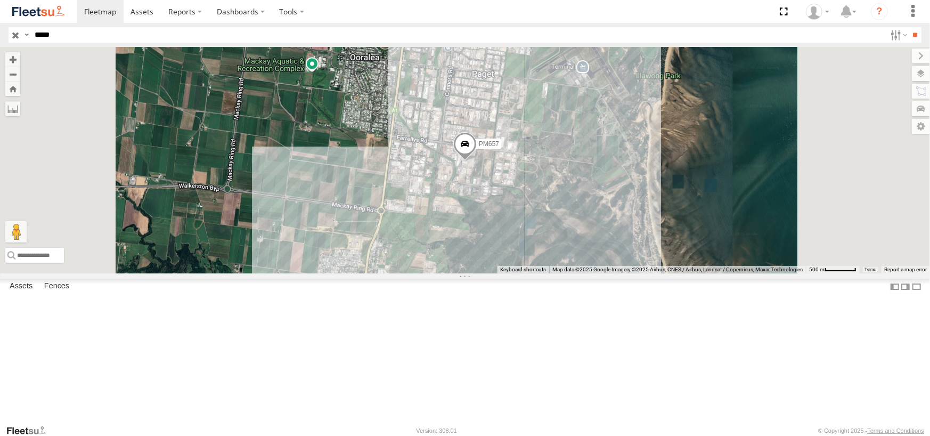
click at [477, 161] on span at bounding box center [464, 146] width 23 height 29
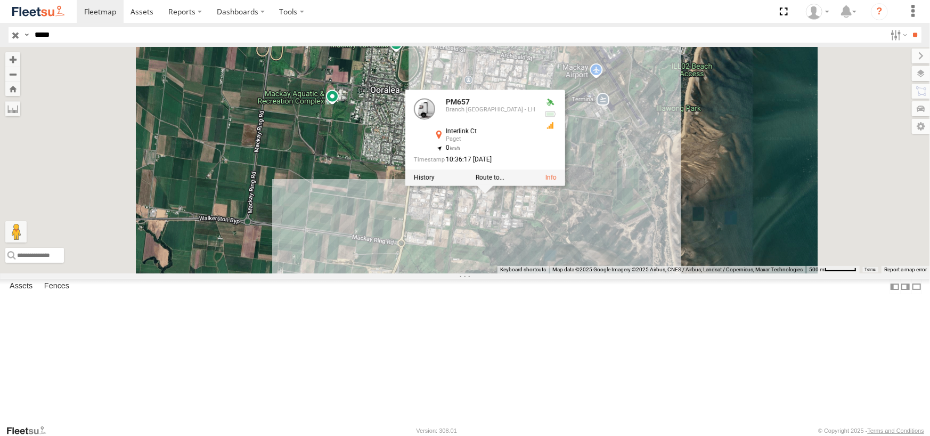
drag, startPoint x: 364, startPoint y: 220, endPoint x: 389, endPoint y: 261, distance: 47.8
click at [389, 261] on div "PM657 PM657 Branch [GEOGRAPHIC_DATA] - LH Interlink Ct Paget -21.18915 , 149.16…" at bounding box center [465, 160] width 930 height 226
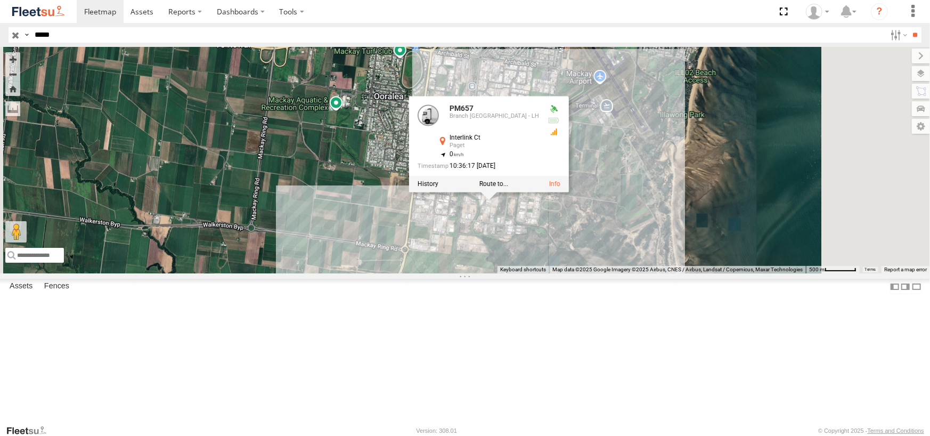
click at [456, 148] on div "PM657 PM657 Branch [GEOGRAPHIC_DATA] - LH Interlink Ct Paget -21.18915 , 149.16…" at bounding box center [465, 160] width 930 height 226
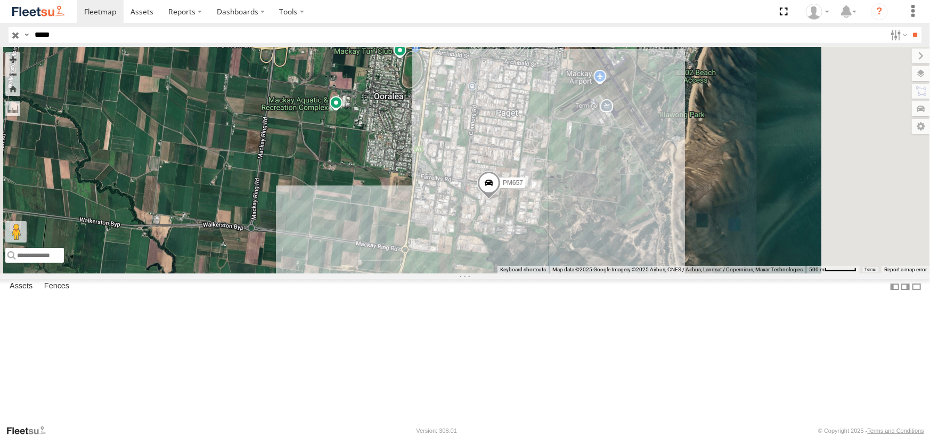
click at [501, 200] on span at bounding box center [488, 185] width 23 height 29
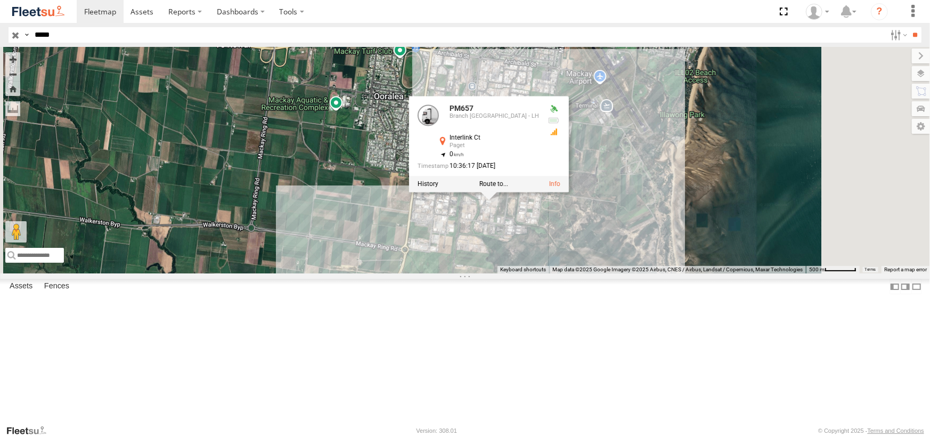
click at [637, 273] on div "PM657 PM657 Branch [GEOGRAPHIC_DATA] - LH Interlink Ct Paget -21.18915 , 149.16…" at bounding box center [465, 160] width 930 height 226
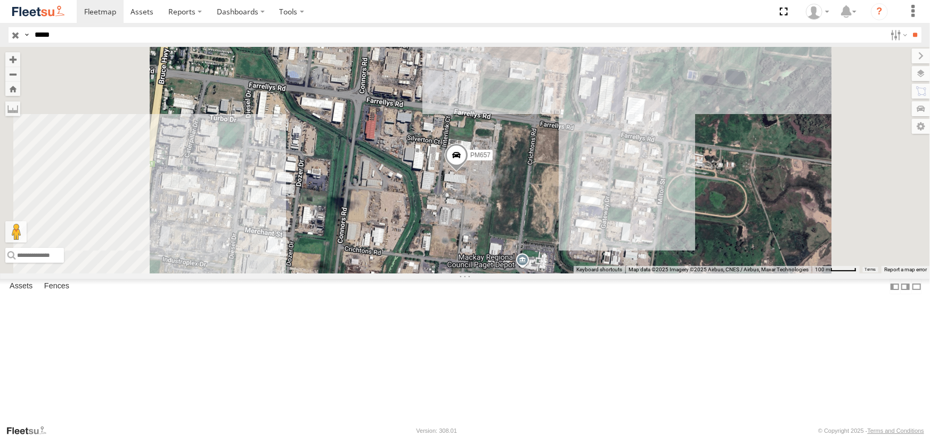
drag, startPoint x: 575, startPoint y: 258, endPoint x: 600, endPoint y: 302, distance: 49.6
click at [600, 273] on div "PM657" at bounding box center [465, 160] width 930 height 226
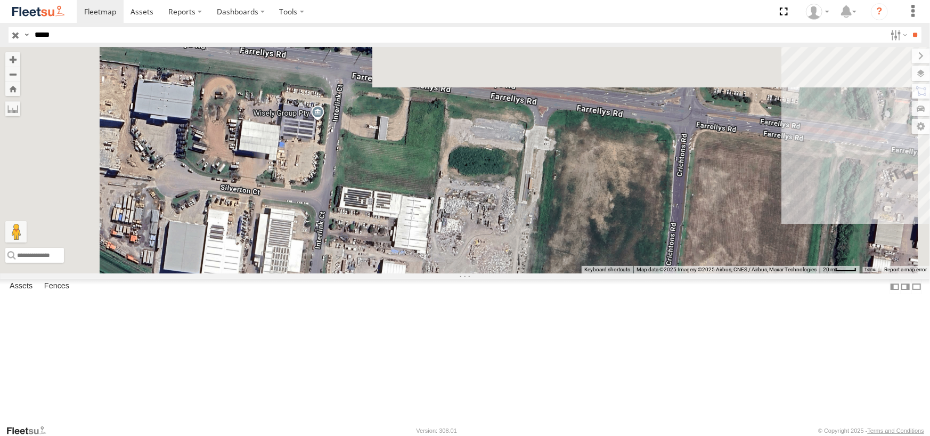
drag, startPoint x: 410, startPoint y: 146, endPoint x: 519, endPoint y: 264, distance: 160.6
click at [519, 264] on div "PM657" at bounding box center [465, 160] width 930 height 226
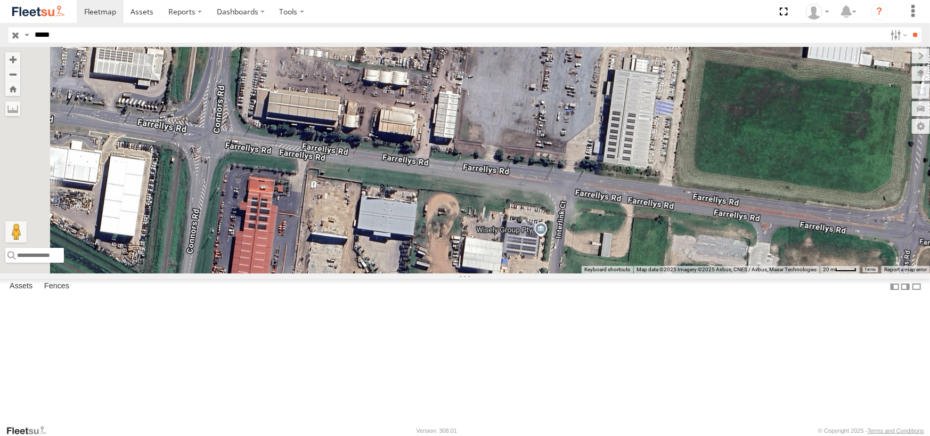
drag, startPoint x: 451, startPoint y: 151, endPoint x: 679, endPoint y: 315, distance: 281.4
click at [679, 273] on div "PM657" at bounding box center [465, 160] width 930 height 226
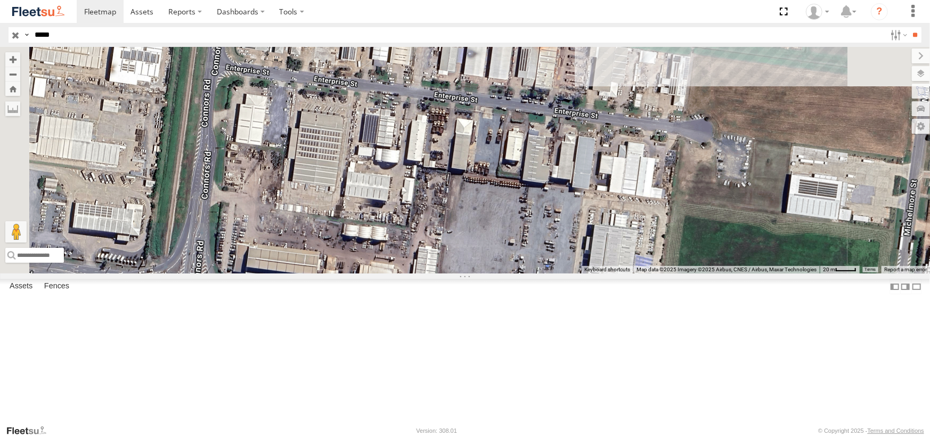
drag, startPoint x: 686, startPoint y: 225, endPoint x: 647, endPoint y: 261, distance: 52.4
click at [647, 261] on div "PM657" at bounding box center [465, 160] width 930 height 226
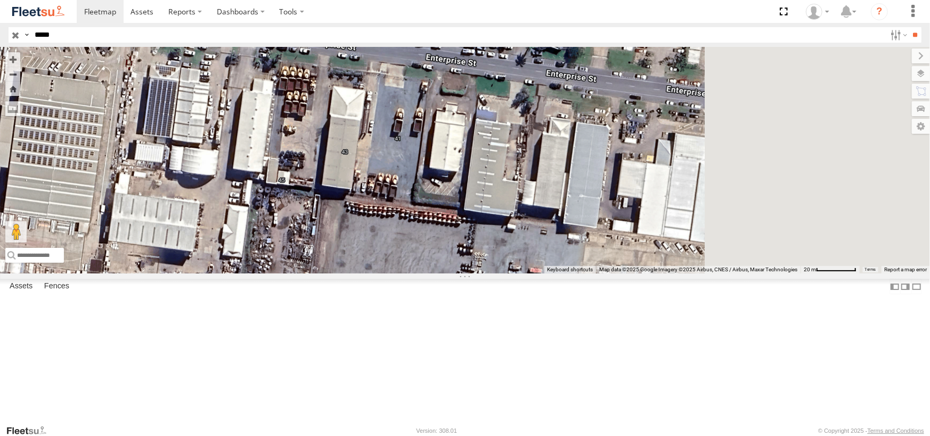
drag, startPoint x: 646, startPoint y: 303, endPoint x: 521, endPoint y: 286, distance: 126.9
click at [522, 273] on div "PM657" at bounding box center [465, 160] width 930 height 226
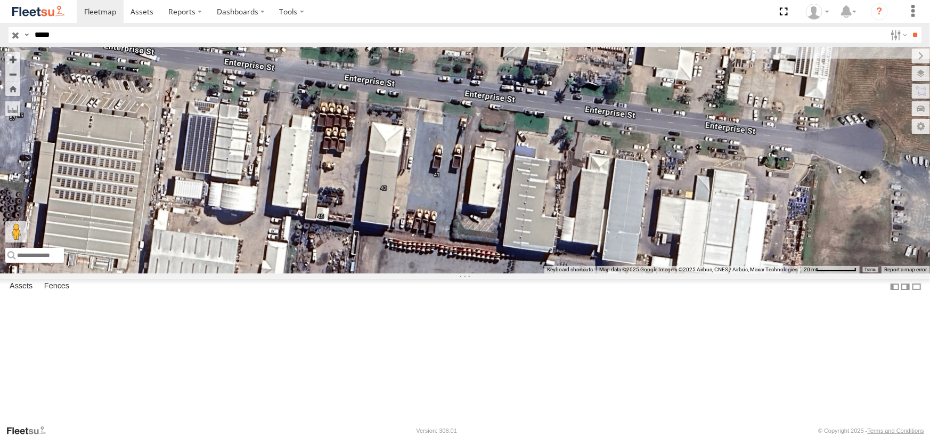
drag, startPoint x: 688, startPoint y: 256, endPoint x: 730, endPoint y: 288, distance: 53.6
click at [730, 273] on div "PM657" at bounding box center [465, 160] width 930 height 226
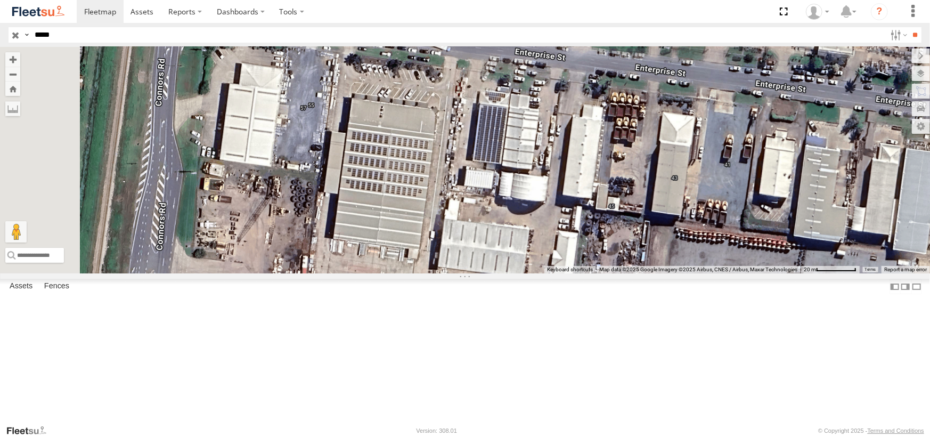
drag, startPoint x: 456, startPoint y: 261, endPoint x: 725, endPoint y: 246, distance: 269.5
click at [725, 246] on div "PM657" at bounding box center [465, 160] width 930 height 226
